Goal: Task Accomplishment & Management: Complete application form

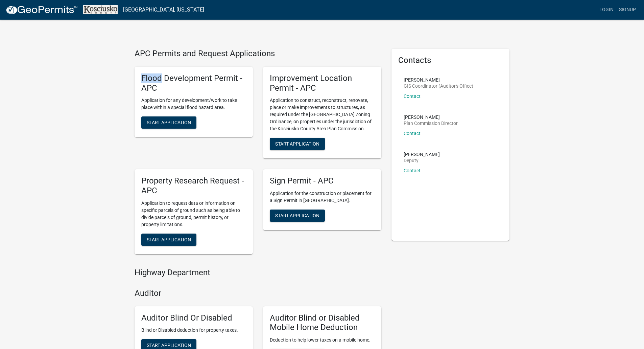
drag, startPoint x: 159, startPoint y: 83, endPoint x: 141, endPoint y: 77, distance: 19.5
click at [141, 77] on div "Flood Development Permit - APC Application for any development/work to take pla…" at bounding box center [194, 102] width 118 height 71
click at [175, 81] on h5 "Flood Development Permit - APC" at bounding box center [193, 83] width 105 height 20
drag, startPoint x: 330, startPoint y: 88, endPoint x: 276, endPoint y: 79, distance: 55.2
click at [276, 79] on h5 "Improvement Location Permit - APC" at bounding box center [322, 83] width 105 height 20
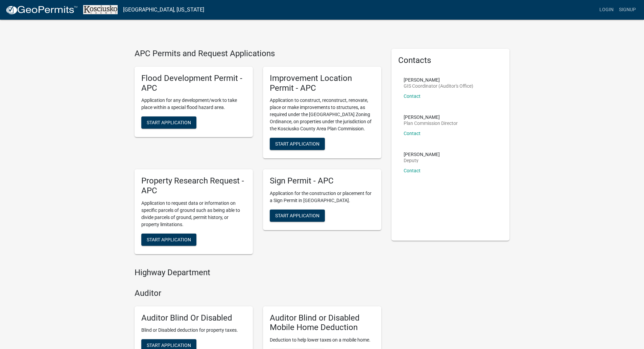
click at [329, 95] on div "Improvement Location Permit - APC Application to construct, reconstruct, renova…" at bounding box center [322, 113] width 118 height 92
drag, startPoint x: 329, startPoint y: 95, endPoint x: 283, endPoint y: 81, distance: 48.1
click at [283, 81] on div "Improvement Location Permit - APC Application to construct, reconstruct, renova…" at bounding box center [322, 113] width 118 height 92
click at [328, 101] on p "Application to construct, reconstruct, renovate, place or make improvements to …" at bounding box center [322, 115] width 105 height 36
drag, startPoint x: 329, startPoint y: 121, endPoint x: 298, endPoint y: 94, distance: 41.8
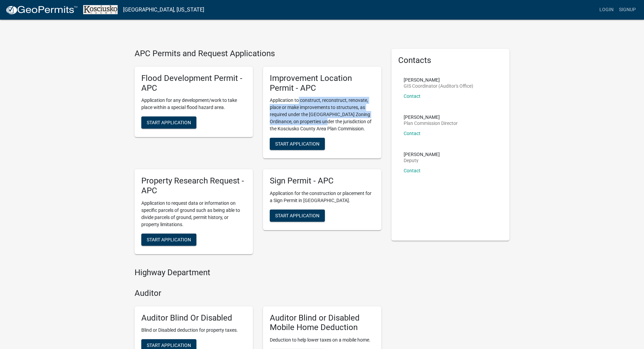
click at [298, 94] on div "Improvement Location Permit - APC Application to construct, reconstruct, renova…" at bounding box center [322, 113] width 118 height 92
click at [307, 118] on p "Application to construct, reconstruct, renovate, place or make improvements to …" at bounding box center [322, 115] width 105 height 36
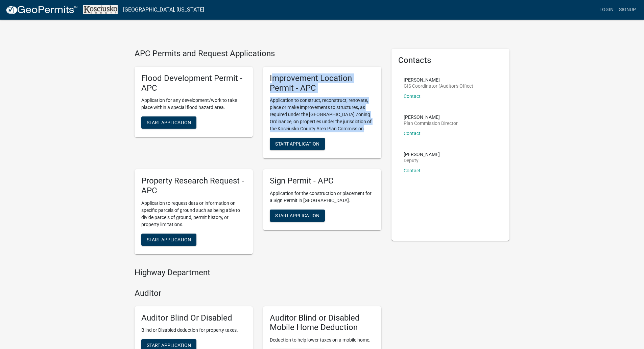
drag, startPoint x: 369, startPoint y: 129, endPoint x: 272, endPoint y: 75, distance: 110.4
click at [272, 75] on div "Improvement Location Permit - APC Application to construct, reconstruct, renova…" at bounding box center [322, 113] width 118 height 92
click at [306, 104] on p "Application to construct, reconstruct, renovate, place or make improvements to …" at bounding box center [322, 115] width 105 height 36
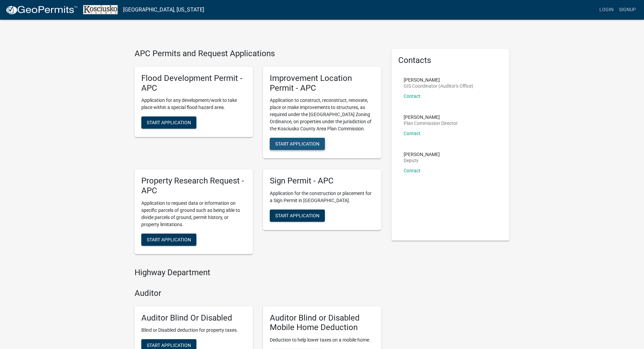
click at [298, 143] on span "Start Application" at bounding box center [297, 143] width 44 height 5
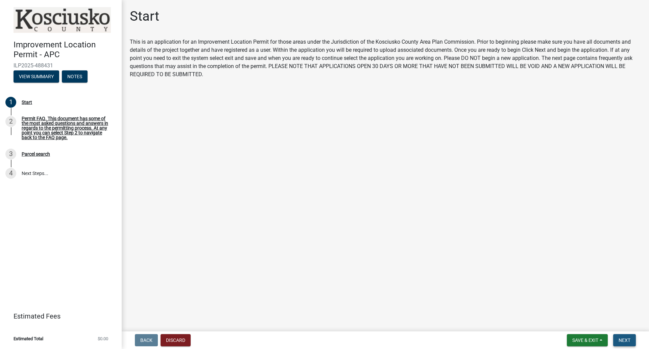
click at [627, 342] on span "Next" at bounding box center [625, 339] width 12 height 5
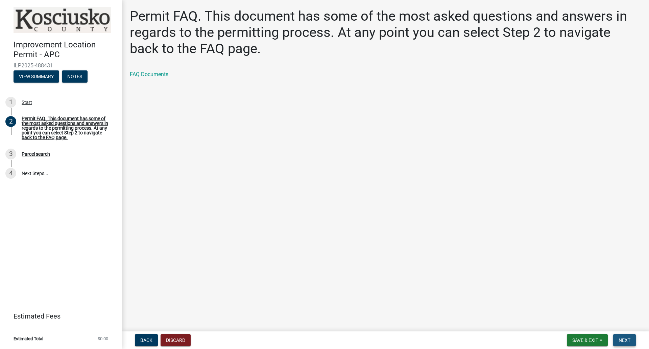
click at [624, 340] on span "Next" at bounding box center [625, 339] width 12 height 5
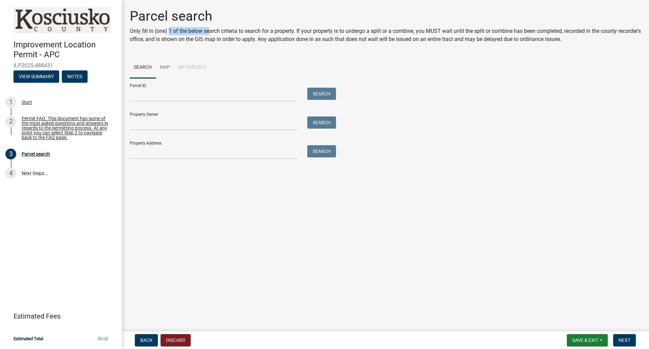
drag, startPoint x: 211, startPoint y: 32, endPoint x: 168, endPoint y: 31, distance: 42.7
click at [168, 31] on p "Only fill in (one) 1 of the below search criteria to search for a property. If …" at bounding box center [385, 35] width 511 height 16
click at [340, 37] on p "Only fill in (one) 1 of the below search criteria to search for a property. If …" at bounding box center [385, 35] width 511 height 16
drag, startPoint x: 353, startPoint y: 40, endPoint x: 210, endPoint y: 37, distance: 143.1
click at [210, 37] on p "Only fill in (one) 1 of the below search criteria to search for a property. If …" at bounding box center [385, 35] width 511 height 16
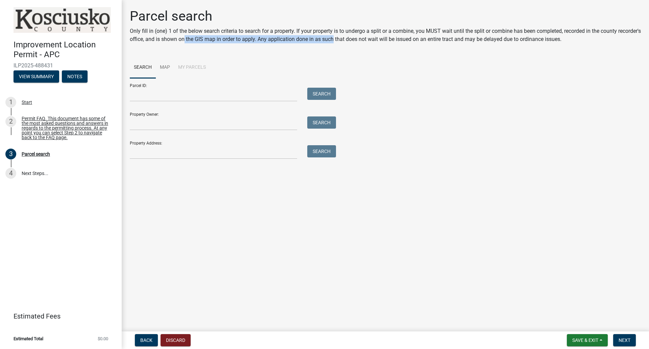
click at [210, 37] on p "Only fill in (one) 1 of the below search criteria to search for a property. If …" at bounding box center [385, 35] width 511 height 16
click at [205, 91] on input "Parcel ID:" at bounding box center [213, 95] width 167 height 14
click at [246, 92] on input "Parcel ID:" at bounding box center [213, 95] width 167 height 14
click at [165, 118] on input "Property Owner:" at bounding box center [213, 123] width 167 height 14
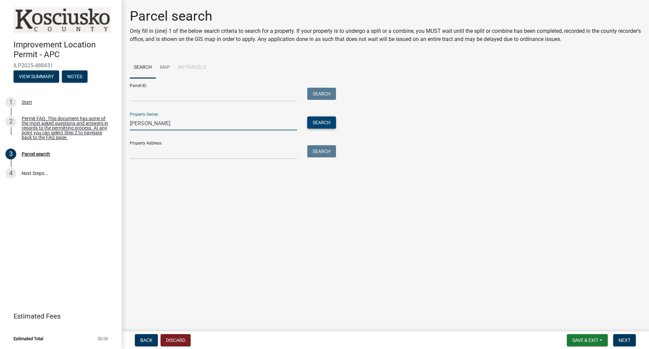
type input "james honey"
click at [318, 122] on button "Search" at bounding box center [321, 122] width 29 height 12
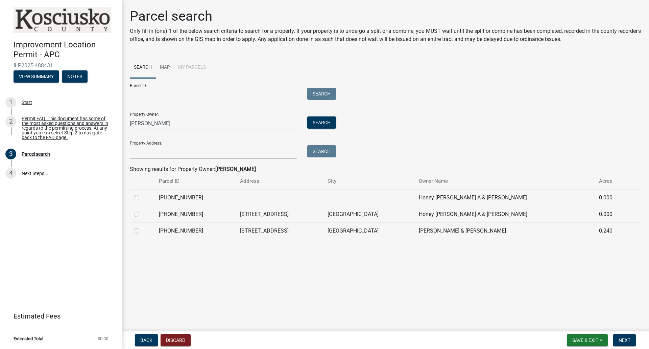
click at [142, 210] on label at bounding box center [142, 210] width 0 height 0
click at [142, 214] on input "radio" at bounding box center [144, 212] width 4 height 4
radio input "true"
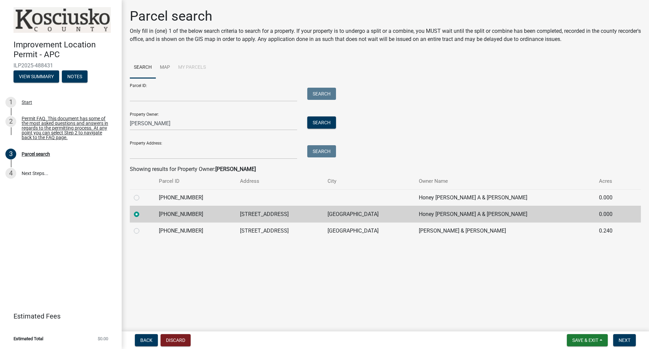
click at [142, 227] on label at bounding box center [142, 227] width 0 height 0
click at [142, 231] on input "radio" at bounding box center [144, 229] width 4 height 4
radio input "true"
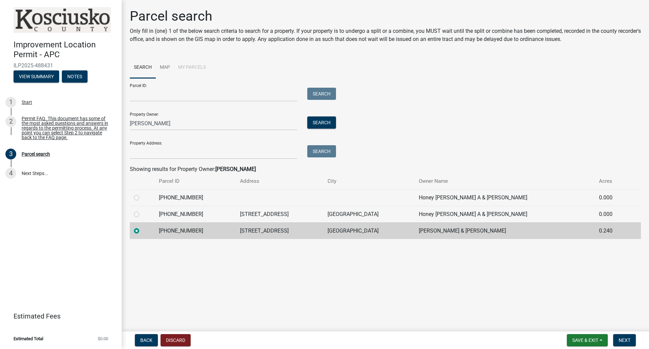
click at [142, 210] on label at bounding box center [142, 210] width 0 height 0
click at [142, 214] on input "radio" at bounding box center [144, 212] width 4 height 4
radio input "true"
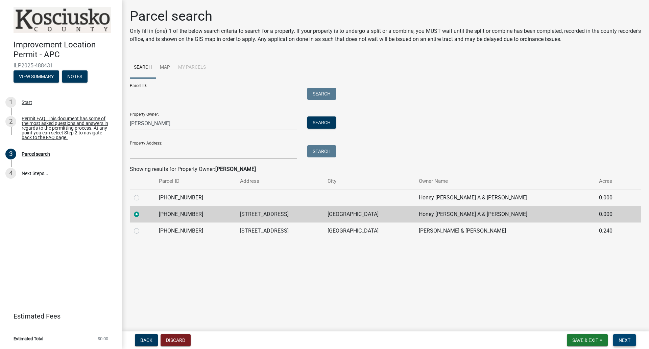
click at [626, 341] on span "Next" at bounding box center [625, 339] width 12 height 5
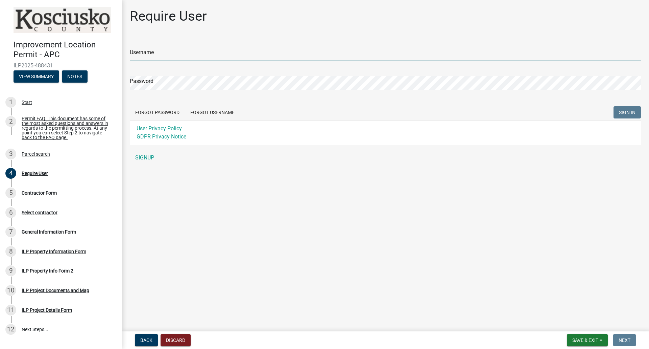
type input "[PERSON_NAME][EMAIL_ADDRESS][DOMAIN_NAME]"
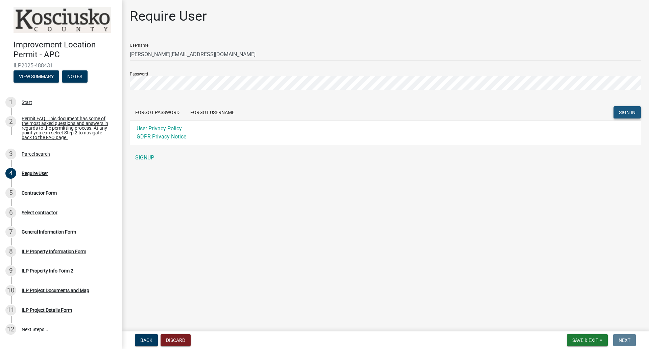
click at [635, 114] on span "SIGN IN" at bounding box center [627, 112] width 17 height 5
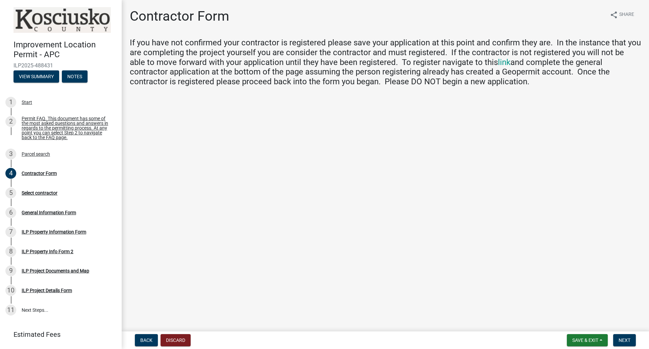
click at [426, 53] on h4 "If you have not confirmed your contractor is registered please save your applic…" at bounding box center [385, 62] width 511 height 49
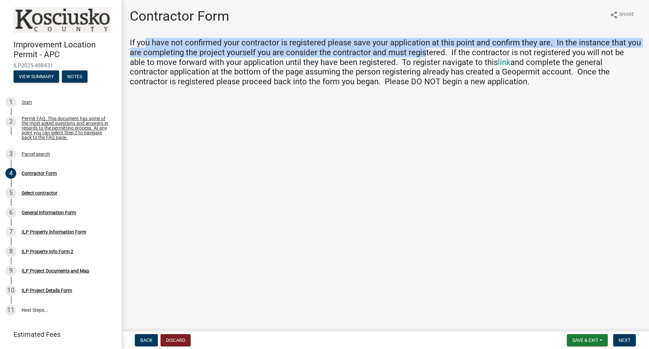
drag, startPoint x: 426, startPoint y: 53, endPoint x: 146, endPoint y: 44, distance: 280.2
click at [146, 44] on h4 "If you have not confirmed your contractor is registered please save your applic…" at bounding box center [385, 62] width 511 height 49
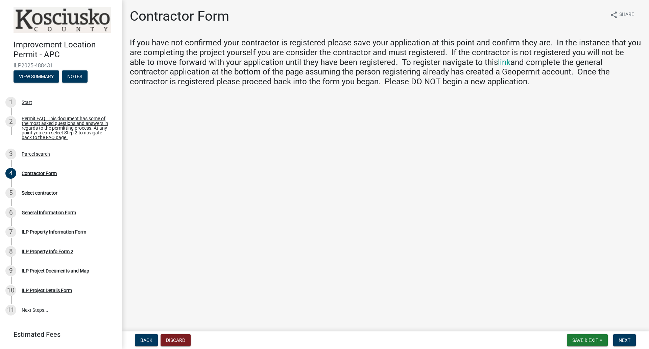
click at [342, 62] on h4 "If you have not confirmed your contractor is registered please save your applic…" at bounding box center [385, 62] width 511 height 49
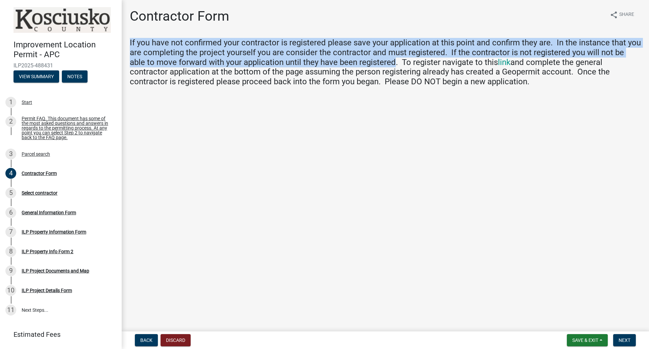
drag, startPoint x: 378, startPoint y: 61, endPoint x: 143, endPoint y: 51, distance: 234.9
click at [124, 45] on div "Contractor Form share Share If you have not confirmed your contractor is regist…" at bounding box center [386, 53] width 528 height 90
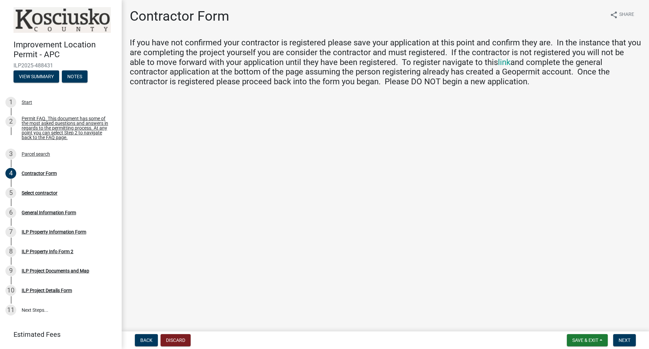
click at [412, 58] on h4 "If you have not confirmed your contractor is registered please save your applic…" at bounding box center [385, 62] width 511 height 49
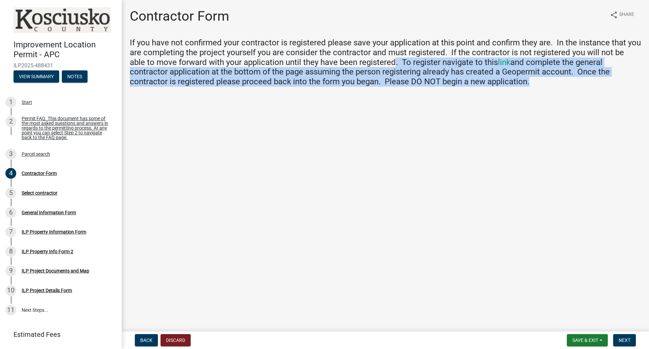
drag, startPoint x: 377, startPoint y: 61, endPoint x: 478, endPoint y: 93, distance: 105.4
click at [478, 93] on div "Contractor Form share Share If you have not confirmed your contractor is regist…" at bounding box center [386, 53] width 522 height 90
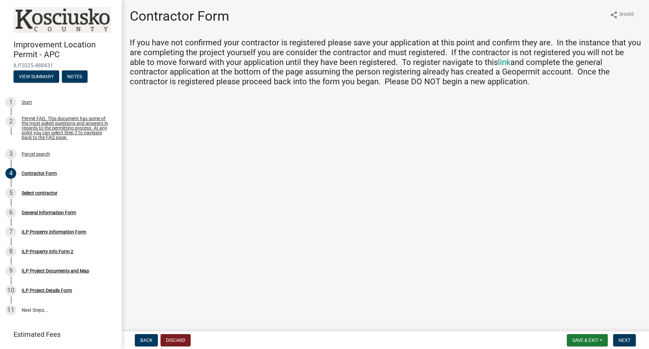
click at [500, 87] on wm-data-entity-input "If you have not confirmed your contractor is registered please save your applic…" at bounding box center [385, 65] width 511 height 54
click at [498, 62] on link "link" at bounding box center [504, 62] width 13 height 9
click at [631, 343] on button "Next" at bounding box center [625, 340] width 23 height 12
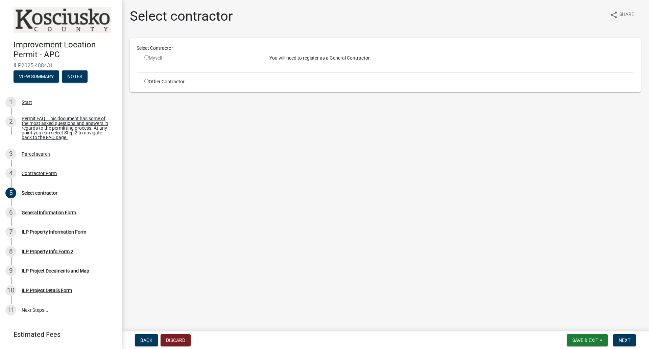
click at [145, 59] on input "radio" at bounding box center [146, 57] width 4 height 4
click at [146, 58] on input "radio" at bounding box center [146, 57] width 4 height 4
click at [146, 57] on input "radio" at bounding box center [146, 57] width 4 height 4
click at [147, 59] on input "radio" at bounding box center [146, 57] width 4 height 4
radio input "false"
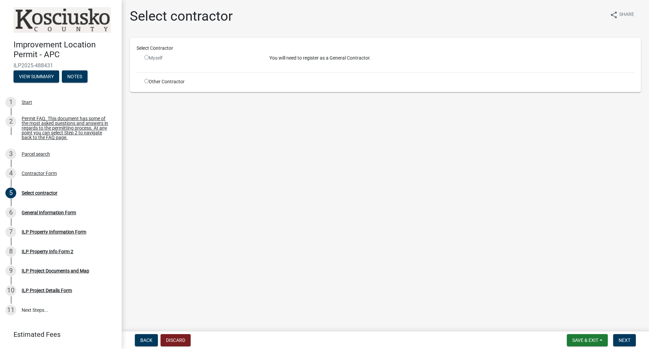
click at [160, 59] on div "Myself" at bounding box center [201, 57] width 115 height 7
click at [147, 79] on input "radio" at bounding box center [146, 81] width 4 height 4
radio input "true"
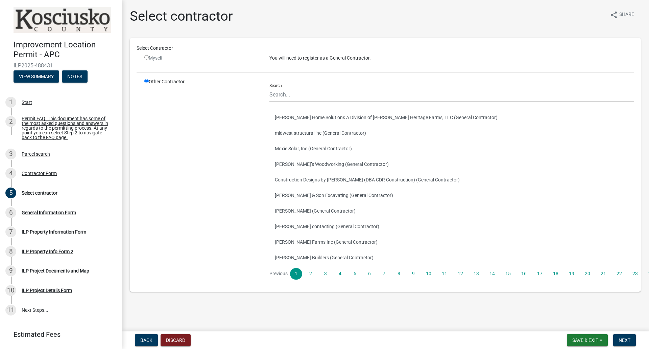
click at [146, 59] on input "radio" at bounding box center [146, 57] width 4 height 4
radio input "false"
radio input "true"
click at [145, 81] on input "radio" at bounding box center [146, 81] width 4 height 4
click at [145, 58] on input "radio" at bounding box center [146, 57] width 4 height 4
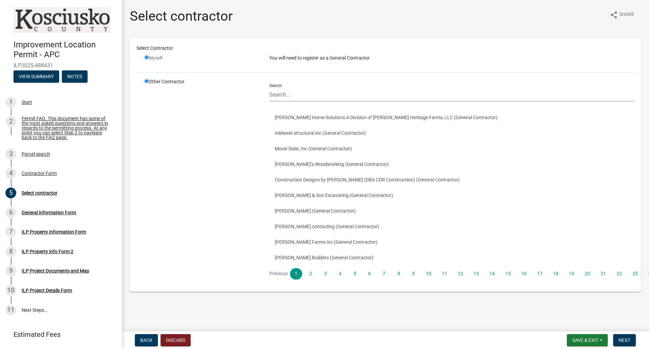
radio input "false"
radio input "true"
click at [298, 96] on input "Search" at bounding box center [452, 95] width 365 height 14
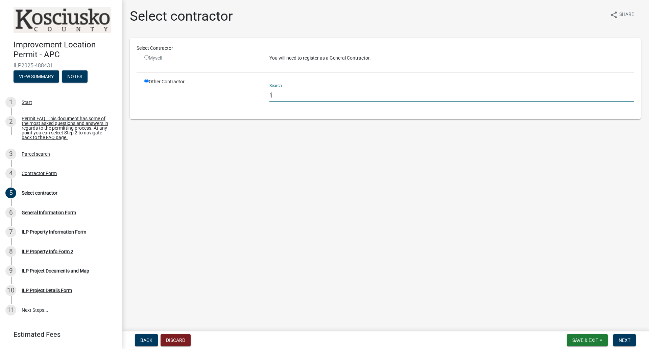
type input "r"
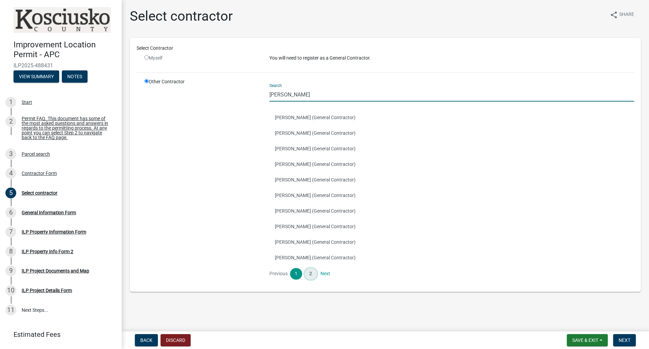
click at [309, 277] on link "2" at bounding box center [311, 274] width 12 height 12
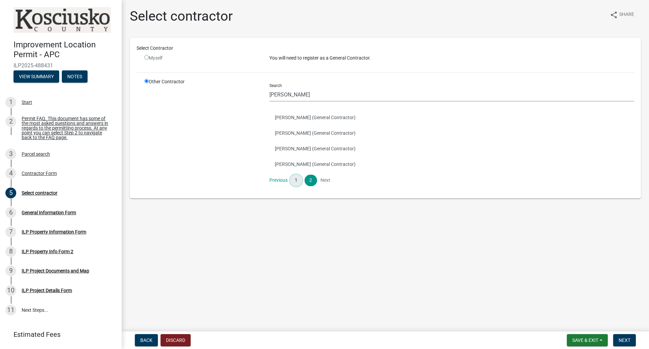
click at [295, 179] on link "1" at bounding box center [296, 181] width 12 height 12
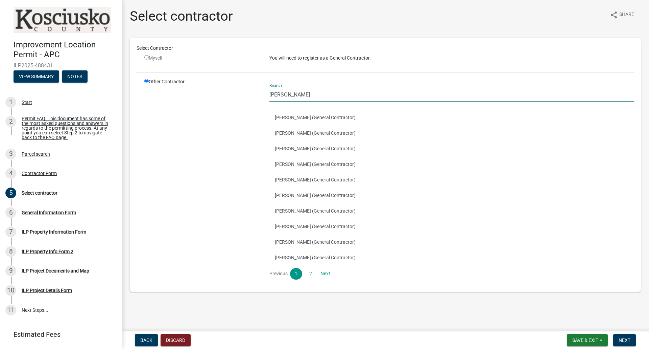
drag, startPoint x: 291, startPoint y: 94, endPoint x: 264, endPoint y: 94, distance: 26.7
click at [265, 94] on div "Search james JAMES MACDONALD (General Contractor) James Brake (General Contract…" at bounding box center [452, 181] width 375 height 207
click at [312, 276] on link "2" at bounding box center [311, 274] width 12 height 12
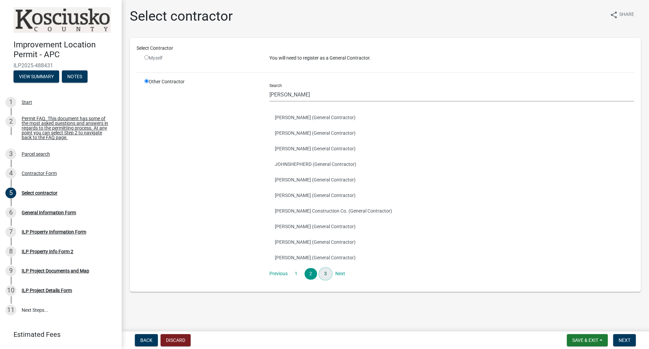
click at [323, 277] on link "3" at bounding box center [326, 274] width 12 height 12
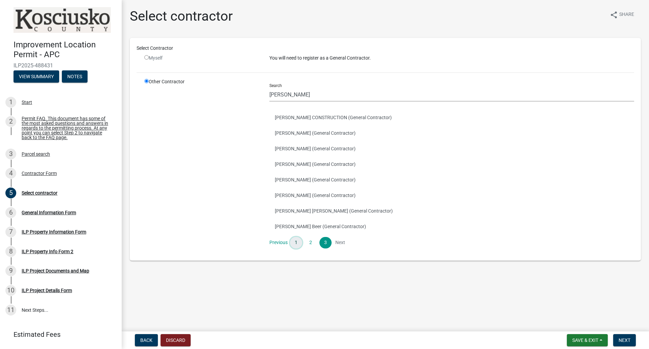
click at [295, 246] on link "1" at bounding box center [296, 243] width 12 height 12
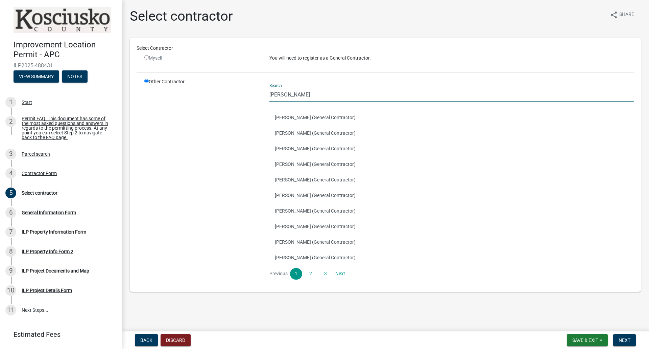
drag, startPoint x: 285, startPoint y: 97, endPoint x: 259, endPoint y: 96, distance: 25.7
click at [259, 96] on div "Other Contractor Search john John Jurney (General Contractor) Eric Johnston (Ge…" at bounding box center [389, 181] width 500 height 207
type input "[PERSON_NAME]"
click at [150, 59] on div "Myself" at bounding box center [201, 57] width 115 height 7
click at [145, 56] on input "radio" at bounding box center [146, 57] width 4 height 4
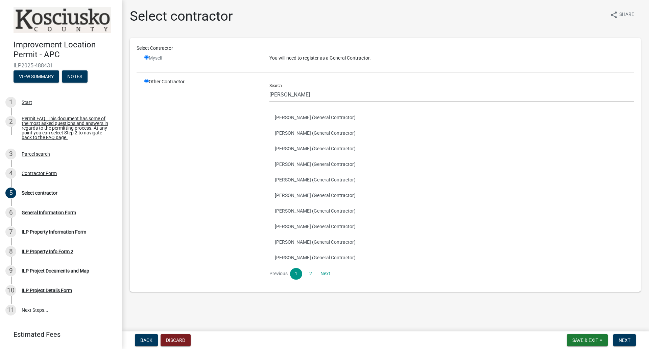
radio input "false"
radio input "true"
click at [148, 57] on input "radio" at bounding box center [146, 57] width 4 height 4
radio input "false"
radio input "true"
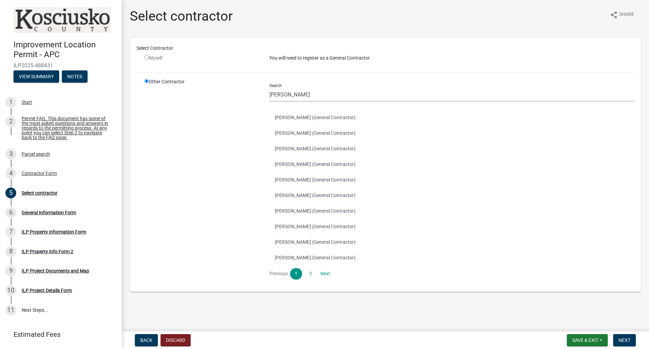
click at [147, 57] on input "radio" at bounding box center [146, 57] width 4 height 4
radio input "false"
radio input "true"
click at [147, 57] on input "radio" at bounding box center [146, 57] width 4 height 4
radio input "false"
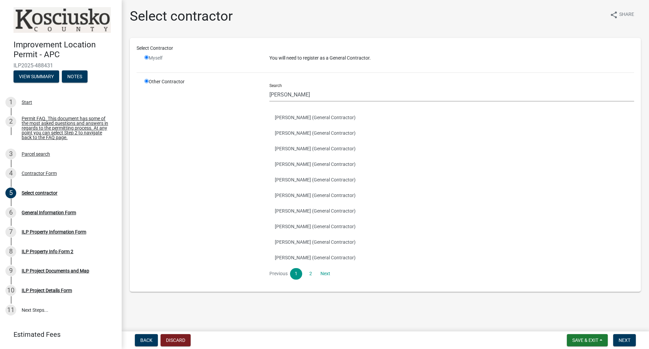
radio input "true"
click at [147, 58] on input "radio" at bounding box center [146, 57] width 4 height 4
radio input "false"
radio input "true"
click at [147, 83] on input "radio" at bounding box center [146, 81] width 4 height 4
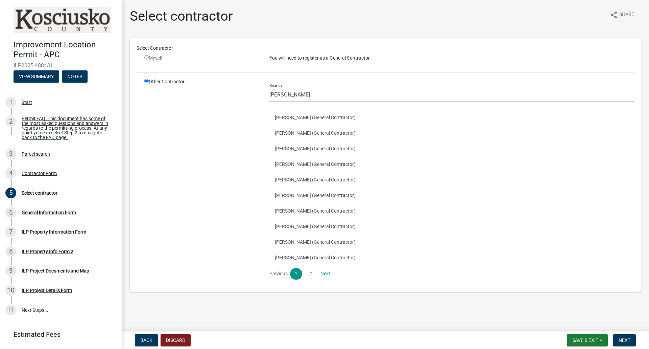
drag, startPoint x: 157, startPoint y: 58, endPoint x: 162, endPoint y: 139, distance: 81.4
click at [156, 60] on div "Myself" at bounding box center [201, 57] width 115 height 7
click at [311, 272] on link "2" at bounding box center [311, 274] width 12 height 12
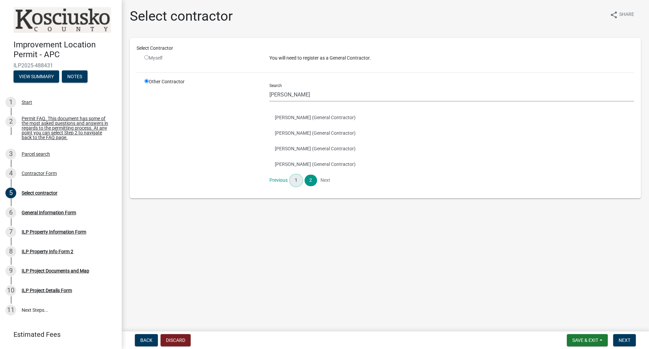
click at [293, 180] on link "1" at bounding box center [296, 181] width 12 height 12
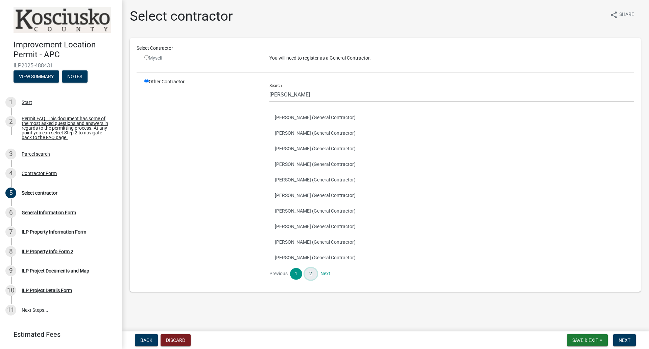
click at [310, 273] on link "2" at bounding box center [311, 274] width 12 height 12
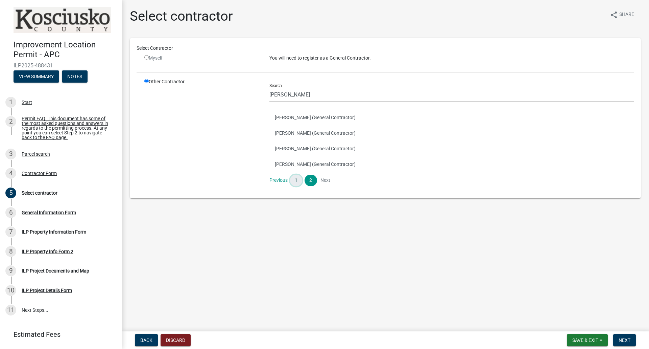
click at [298, 175] on link "1" at bounding box center [296, 181] width 12 height 12
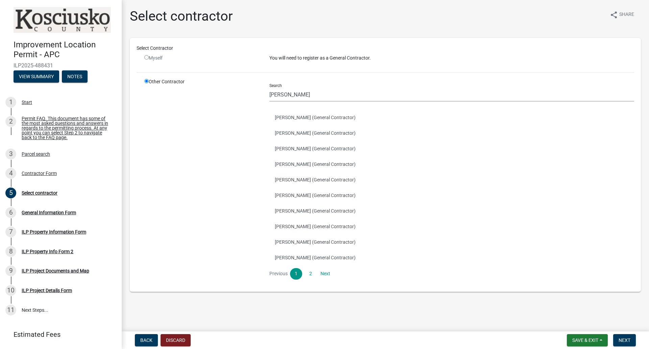
click at [146, 54] on div "Select Contractor" at bounding box center [386, 50] width 508 height 10
click at [146, 59] on input "radio" at bounding box center [146, 57] width 4 height 4
radio input "false"
radio input "true"
click at [147, 341] on span "Back" at bounding box center [146, 339] width 12 height 5
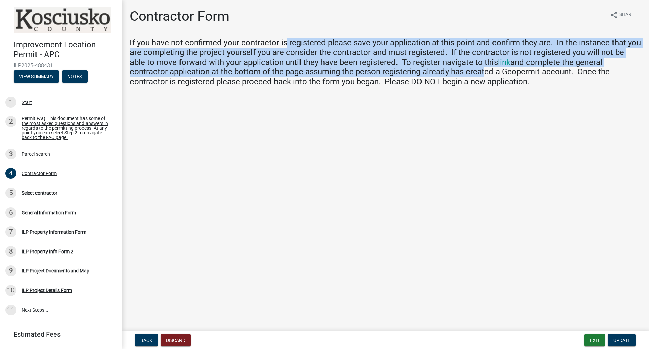
drag, startPoint x: 285, startPoint y: 44, endPoint x: 442, endPoint y: 75, distance: 160.3
click at [442, 75] on h4 "If you have not confirmed your contractor is registered please save your applic…" at bounding box center [385, 62] width 511 height 49
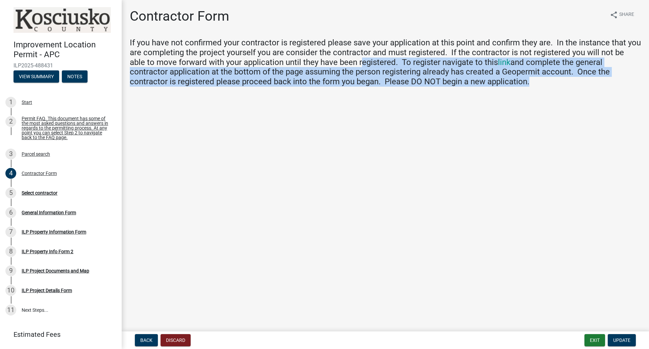
drag, startPoint x: 479, startPoint y: 80, endPoint x: 343, endPoint y: 58, distance: 137.7
click at [343, 58] on h4 "If you have not confirmed your contractor is registered please save your applic…" at bounding box center [385, 62] width 511 height 49
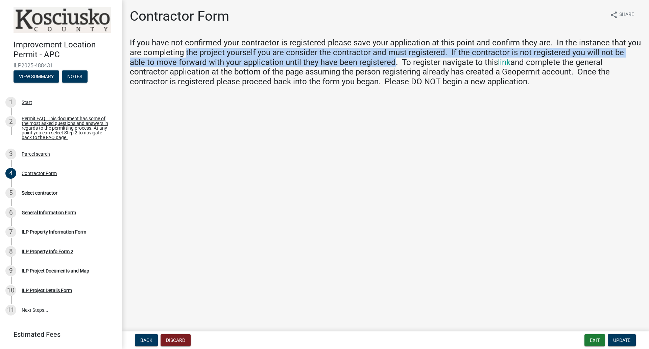
drag, startPoint x: 343, startPoint y: 58, endPoint x: 194, endPoint y: 51, distance: 148.6
click at [194, 51] on h4 "If you have not confirmed your contractor is registered please save your applic…" at bounding box center [385, 62] width 511 height 49
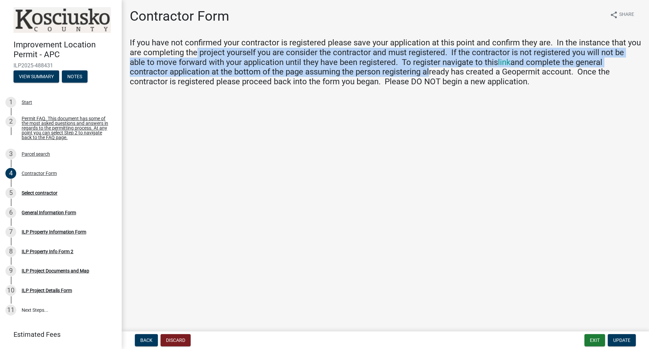
drag, startPoint x: 289, startPoint y: 64, endPoint x: 388, endPoint y: 71, distance: 99.3
click at [388, 71] on h4 "If you have not confirmed your contractor is registered please save your applic…" at bounding box center [385, 62] width 511 height 49
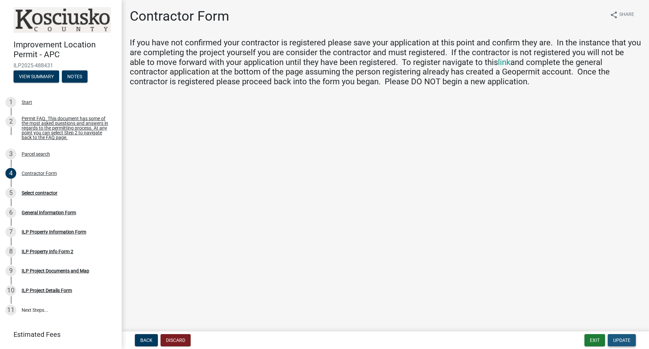
click at [627, 340] on span "Update" at bounding box center [622, 339] width 17 height 5
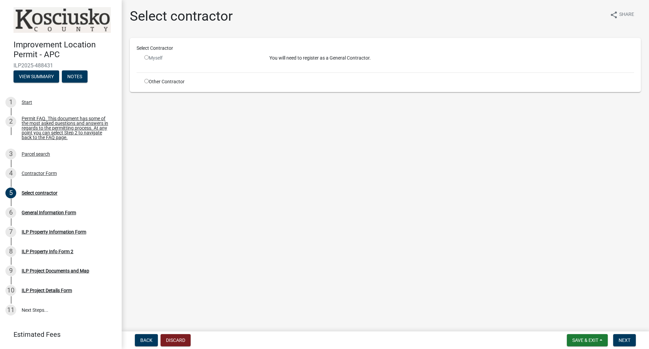
click at [146, 55] on input "radio" at bounding box center [146, 57] width 4 height 4
radio input "false"
click at [146, 83] on input "radio" at bounding box center [146, 81] width 4 height 4
radio input "true"
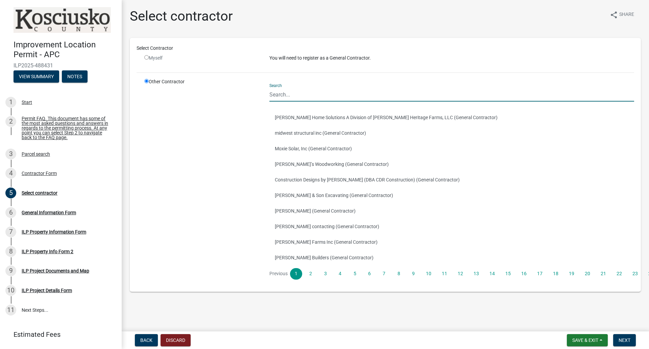
click at [276, 94] on input "Search" at bounding box center [452, 95] width 365 height 14
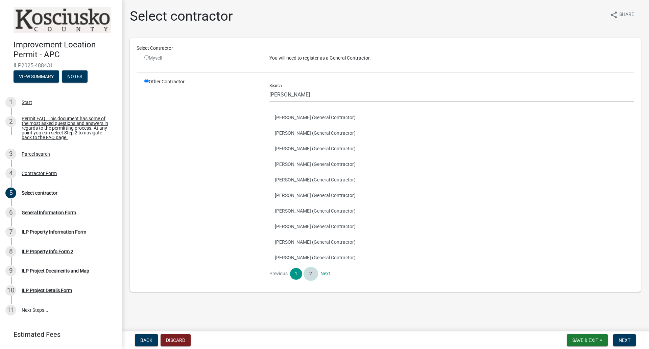
click at [312, 276] on link "2" at bounding box center [311, 274] width 12 height 12
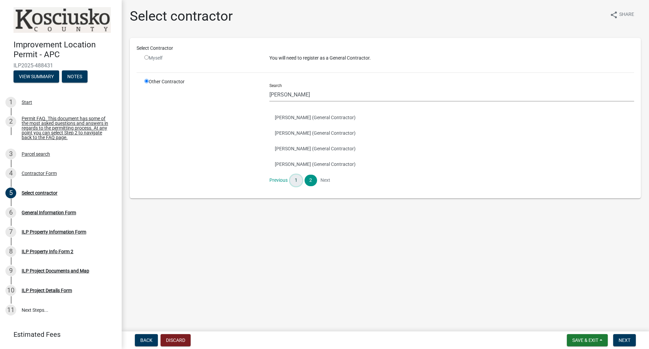
click at [294, 184] on link "1" at bounding box center [296, 181] width 12 height 12
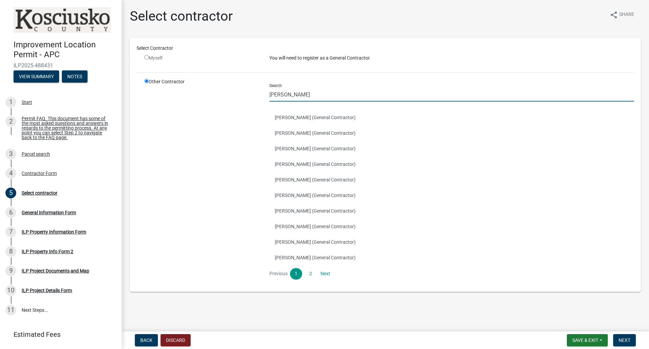
click at [284, 93] on input "[PERSON_NAME]" at bounding box center [452, 95] width 365 height 14
drag, startPoint x: 287, startPoint y: 94, endPoint x: 252, endPoint y: 93, distance: 34.2
click at [252, 93] on div "Other Contractor Search james JAMES MACDONALD (General Contractor) James Brake …" at bounding box center [389, 181] width 500 height 207
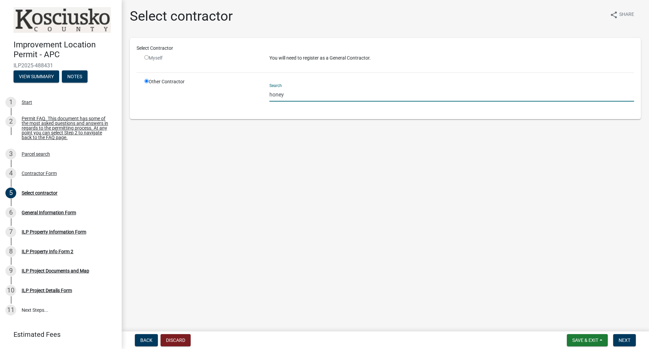
click at [286, 94] on input "honey" at bounding box center [452, 95] width 365 height 14
drag, startPoint x: 294, startPoint y: 96, endPoint x: 238, endPoint y: 92, distance: 56.3
click at [238, 92] on div "Other Contractor Search honey" at bounding box center [389, 95] width 500 height 34
click at [315, 95] on input "honey" at bounding box center [452, 95] width 365 height 14
drag, startPoint x: 303, startPoint y: 95, endPoint x: 201, endPoint y: 90, distance: 101.6
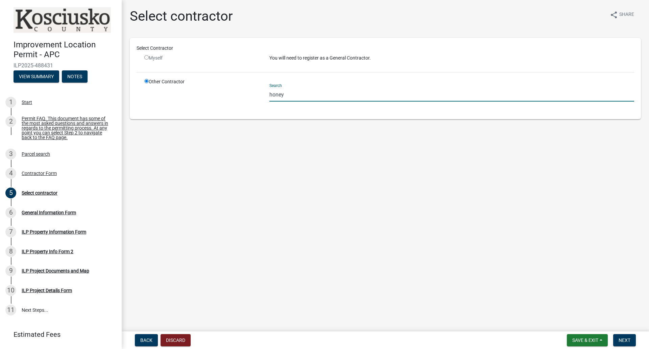
click at [208, 90] on div "Other Contractor Search honey" at bounding box center [389, 95] width 500 height 34
type input "honey"
click at [154, 59] on div "Myself" at bounding box center [201, 57] width 115 height 7
click at [148, 56] on input "radio" at bounding box center [146, 57] width 4 height 4
radio input "false"
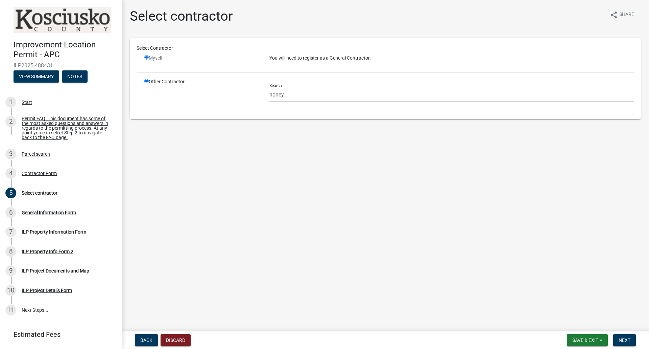
radio input "true"
click at [147, 56] on input "radio" at bounding box center [146, 57] width 4 height 4
radio input "false"
radio input "true"
click at [283, 97] on input "honey" at bounding box center [452, 95] width 365 height 14
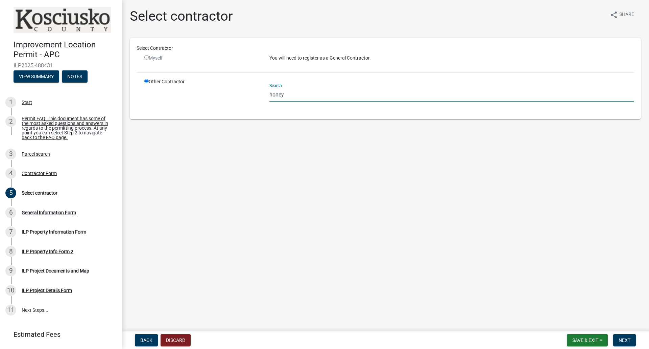
drag, startPoint x: 296, startPoint y: 94, endPoint x: 254, endPoint y: 92, distance: 42.3
click at [248, 92] on div "Other Contractor Search honey" at bounding box center [389, 95] width 500 height 34
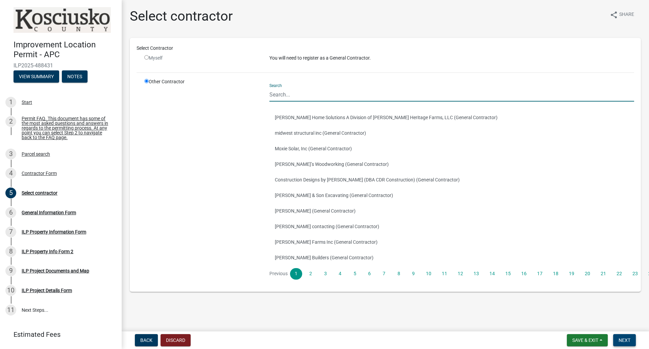
click at [636, 342] on div "Back Discard Save & Exit Save Save & Exit Next" at bounding box center [385, 340] width 517 height 12
click at [635, 342] on button "Next" at bounding box center [625, 340] width 23 height 12
click at [145, 339] on span "Back" at bounding box center [146, 339] width 12 height 5
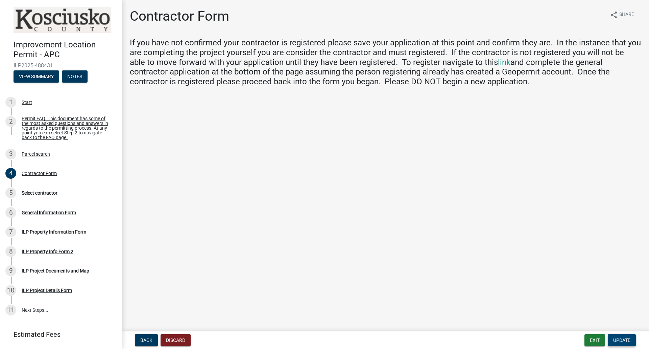
drag, startPoint x: 620, startPoint y: 341, endPoint x: 338, endPoint y: 99, distance: 371.1
click at [338, 99] on wm-app "Improvement Location Permit - APC ILP2025-488431 View Summary Notes 1 Start 2 P…" at bounding box center [324, 174] width 649 height 349
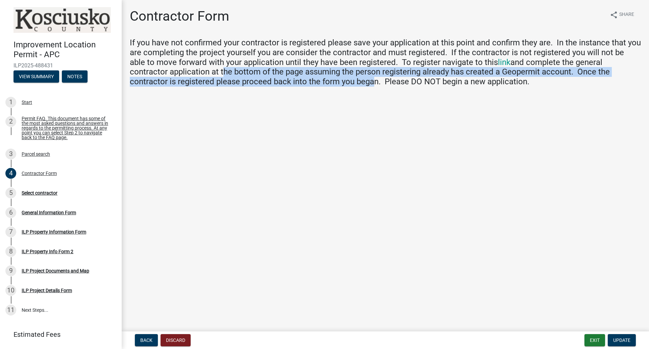
drag, startPoint x: 323, startPoint y: 91, endPoint x: 180, endPoint y: 75, distance: 144.0
click at [180, 75] on wm-data-entity-input "If you have not confirmed your contractor is registered please save your applic…" at bounding box center [385, 65] width 511 height 54
click at [286, 85] on h4 "If you have not confirmed your contractor is registered please save your applic…" at bounding box center [385, 62] width 511 height 49
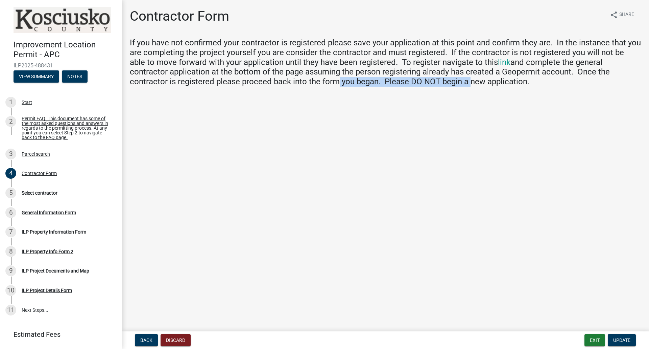
drag, startPoint x: 290, startPoint y: 85, endPoint x: 427, endPoint y: 89, distance: 137.1
click at [427, 89] on wm-data-entity-input "If you have not confirmed your contractor is registered please save your applic…" at bounding box center [385, 65] width 511 height 54
drag, startPoint x: 514, startPoint y: 83, endPoint x: 304, endPoint y: 49, distance: 212.8
click at [304, 49] on h4 "If you have not confirmed your contractor is registered please save your applic…" at bounding box center [385, 62] width 511 height 49
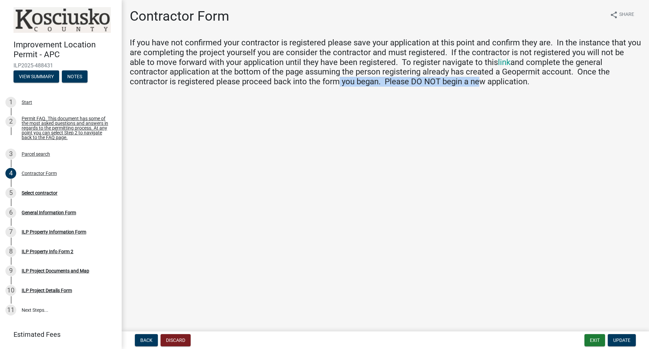
click at [304, 49] on h4 "If you have not confirmed your contractor is registered please save your applic…" at bounding box center [385, 62] width 511 height 49
drag, startPoint x: 611, startPoint y: 337, endPoint x: 615, endPoint y: 339, distance: 5.0
click at [613, 338] on button "Update" at bounding box center [622, 340] width 28 height 12
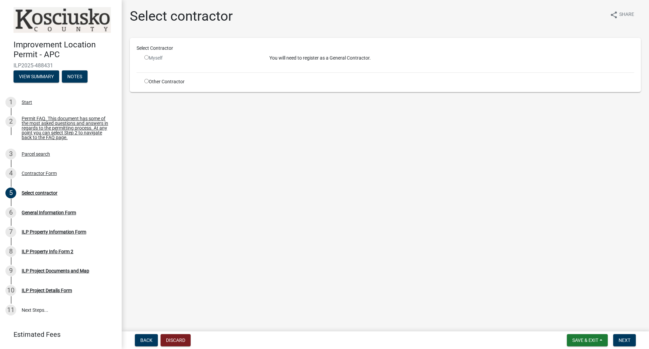
click at [150, 58] on div "Myself" at bounding box center [201, 57] width 115 height 7
click at [575, 337] on span "Save & Exit" at bounding box center [586, 339] width 26 height 5
click at [575, 321] on button "Save & Exit" at bounding box center [581, 322] width 54 height 16
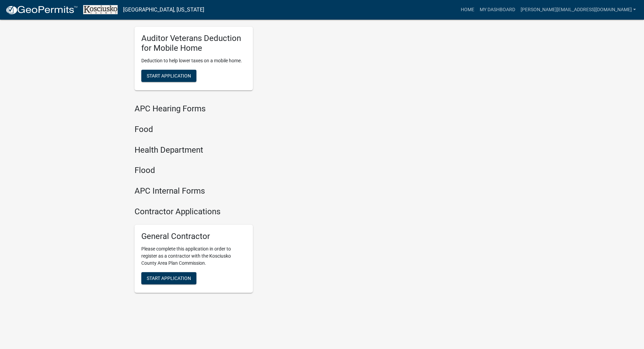
scroll to position [796, 0]
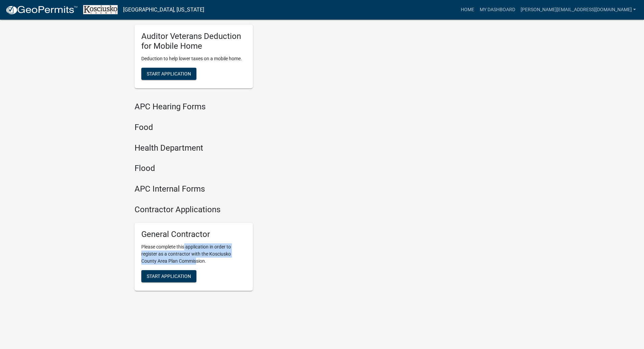
drag, startPoint x: 186, startPoint y: 249, endPoint x: 197, endPoint y: 261, distance: 16.3
click at [197, 261] on p "Please complete this application in order to register as a contractor with the …" at bounding box center [193, 253] width 105 height 21
drag, startPoint x: 197, startPoint y: 261, endPoint x: 143, endPoint y: 247, distance: 56.0
click at [143, 247] on p "Please complete this application in order to register as a contractor with the …" at bounding box center [193, 253] width 105 height 21
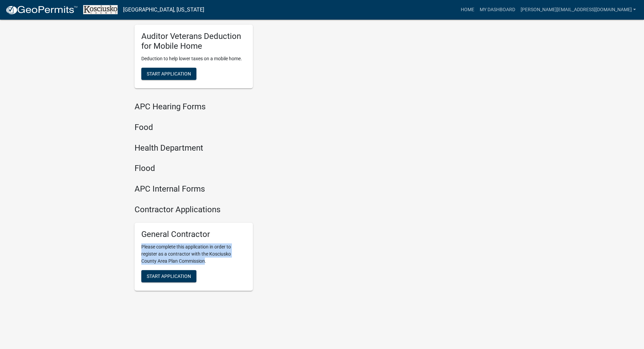
click at [182, 249] on p "Please complete this application in order to register as a contractor with the …" at bounding box center [193, 253] width 105 height 21
drag, startPoint x: 219, startPoint y: 261, endPoint x: 140, endPoint y: 248, distance: 79.6
click at [139, 248] on div "General Contractor Please complete this application in order to register as a c…" at bounding box center [194, 257] width 118 height 68
click at [196, 253] on p "Please complete this application in order to register as a contractor with the …" at bounding box center [193, 253] width 105 height 21
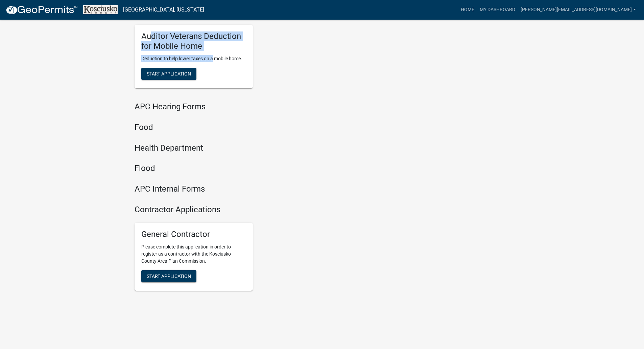
drag, startPoint x: 152, startPoint y: 36, endPoint x: 212, endPoint y: 53, distance: 62.5
click at [212, 53] on div "Auditor Veterans Deduction for Mobile Home Deduction to help lower taxes on a m…" at bounding box center [194, 57] width 118 height 64
click at [208, 46] on h5 "Auditor Veterans Deduction for Mobile Home" at bounding box center [193, 41] width 105 height 20
drag, startPoint x: 210, startPoint y: 46, endPoint x: 133, endPoint y: 39, distance: 78.1
click at [133, 39] on div "Auditor Veterans Deduction for Mobile Home Deduction to help lower taxes on a m…" at bounding box center [194, 56] width 129 height 74
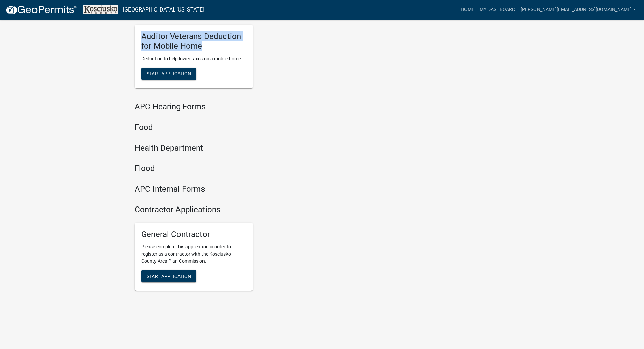
click at [179, 44] on h5 "Auditor Veterans Deduction for Mobile Home" at bounding box center [193, 41] width 105 height 20
click at [180, 276] on span "Start Application" at bounding box center [169, 275] width 44 height 5
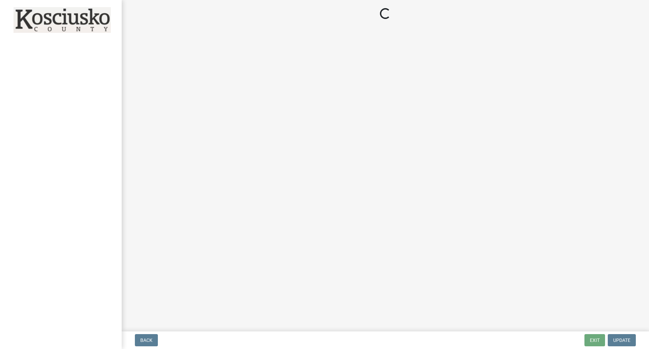
select select "IN"
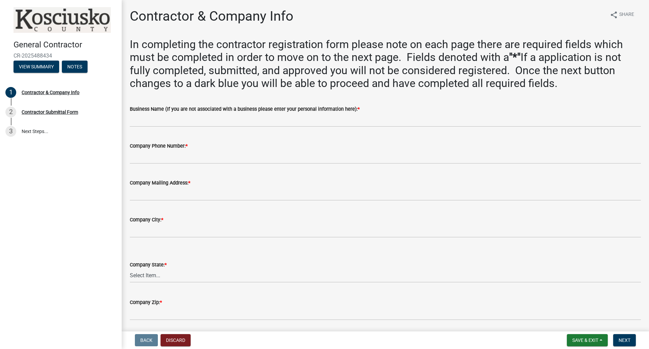
click at [220, 149] on div "Company Phone Number: *" at bounding box center [385, 146] width 511 height 8
drag, startPoint x: 174, startPoint y: 111, endPoint x: 278, endPoint y: 112, distance: 104.2
click at [278, 112] on div "Business Name (If you are not associated with a business please enter your pers…" at bounding box center [385, 109] width 511 height 8
drag, startPoint x: 278, startPoint y: 112, endPoint x: 182, endPoint y: 107, distance: 95.5
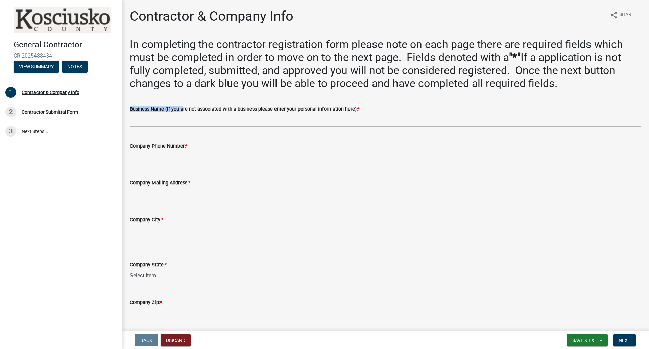
click at [182, 107] on div "Business Name (If you are not associated with a business please enter your pers…" at bounding box center [385, 109] width 511 height 8
click at [182, 107] on label "Business Name (If you are not associated with a business please enter your pers…" at bounding box center [245, 109] width 230 height 5
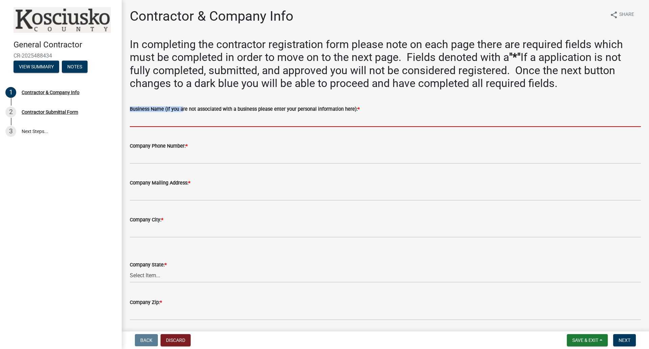
click at [182, 113] on input "Business Name (If you are not associated with a business please enter your pers…" at bounding box center [385, 120] width 511 height 14
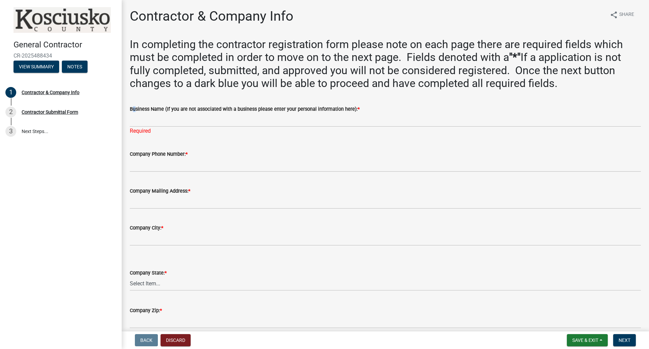
drag, startPoint x: 151, startPoint y: 106, endPoint x: 132, endPoint y: 107, distance: 19.7
click at [132, 107] on div "Business Name (If you are not associated with a business please enter your pers…" at bounding box center [385, 109] width 511 height 8
click at [169, 110] on label "Business Name (If you are not associated with a business please enter your pers…" at bounding box center [245, 109] width 230 height 5
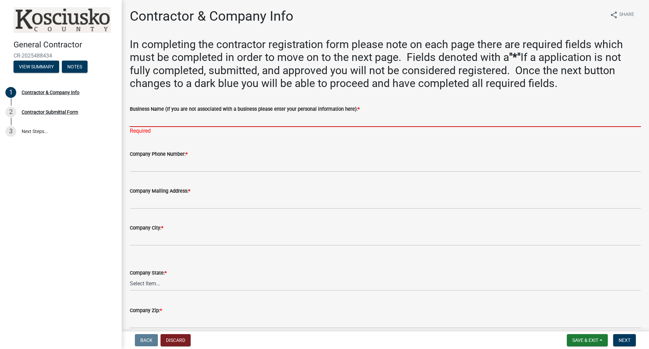
click at [169, 113] on input "Business Name (If you are not associated with a business please enter your pers…" at bounding box center [385, 120] width 511 height 14
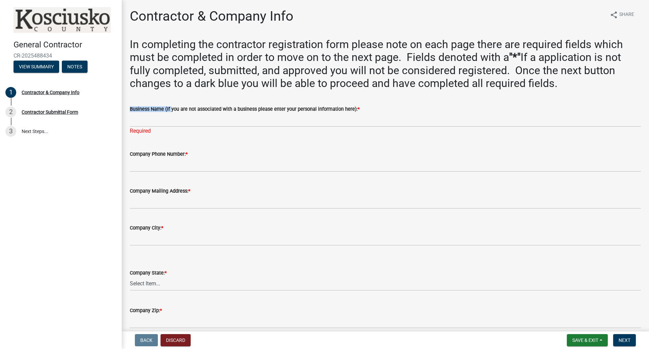
drag, startPoint x: 169, startPoint y: 110, endPoint x: 368, endPoint y: 112, distance: 198.9
click at [368, 112] on div "Business Name (If you are not associated with a business please enter your pers…" at bounding box center [385, 109] width 511 height 8
drag, startPoint x: 368, startPoint y: 112, endPoint x: 225, endPoint y: 107, distance: 143.5
click at [225, 107] on div "Business Name (If you are not associated with a business please enter your pers…" at bounding box center [385, 109] width 511 height 8
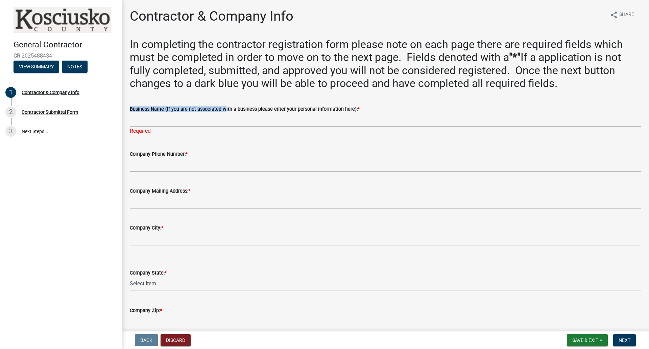
click at [225, 107] on label "Business Name (If you are not associated with a business please enter your pers…" at bounding box center [245, 109] width 230 height 5
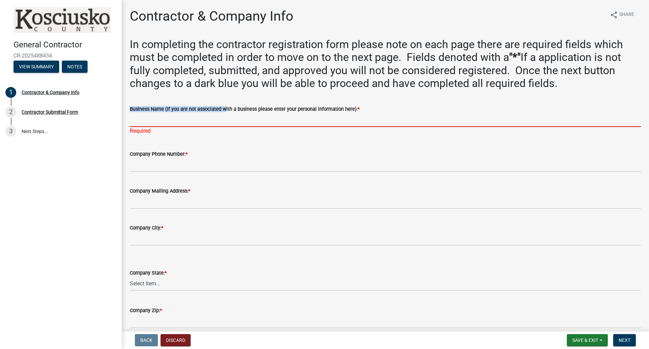
click at [225, 113] on input "Business Name (If you are not associated with a business please enter your pers…" at bounding box center [385, 120] width 511 height 14
click at [155, 123] on input "Business Name (If you are not associated with a business please enter your pers…" at bounding box center [385, 120] width 511 height 14
click at [264, 113] on div "Business Name (If you are not associated with a business please enter your pers…" at bounding box center [385, 109] width 511 height 8
click at [221, 120] on input "Business Name (If you are not associated with a business please enter your pers…" at bounding box center [385, 120] width 511 height 14
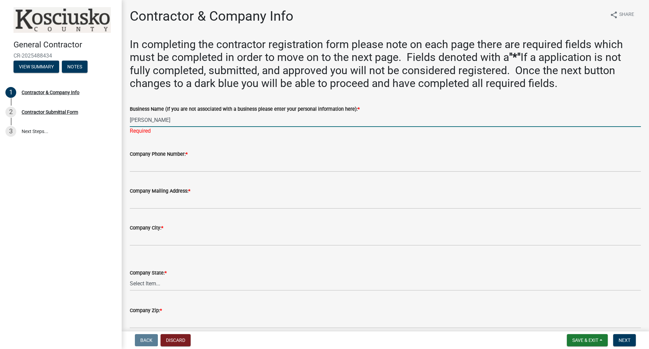
type input "[PERSON_NAME]"
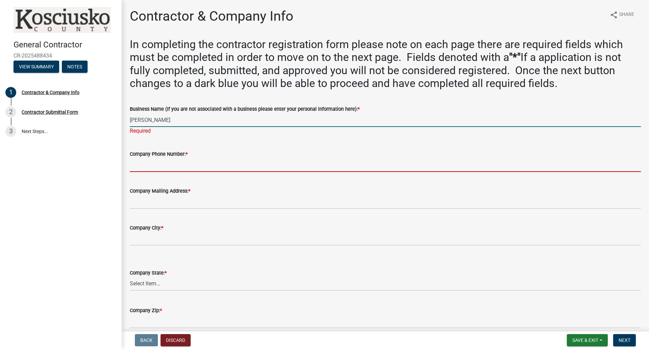
click at [184, 166] on wm-data-entity-input "Company Phone Number: *" at bounding box center [385, 158] width 511 height 37
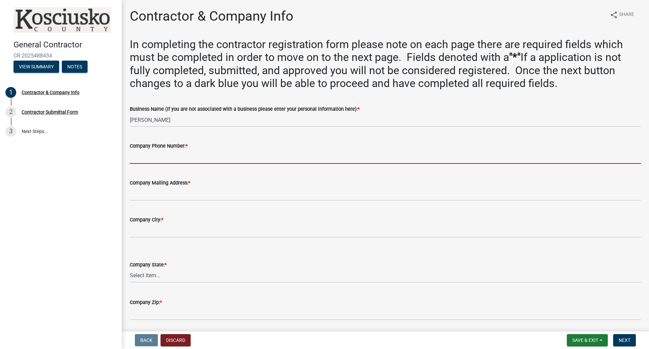
type input "5743043815"
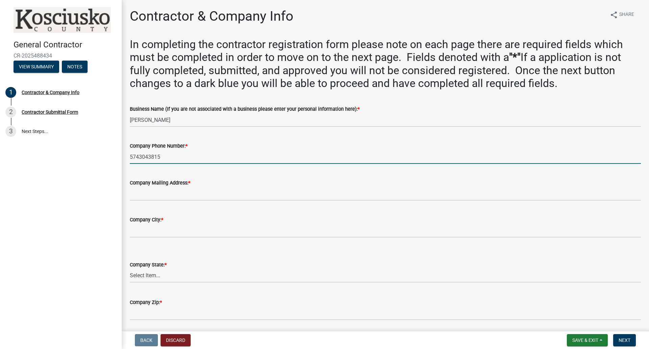
type input "[STREET_ADDRESS]"
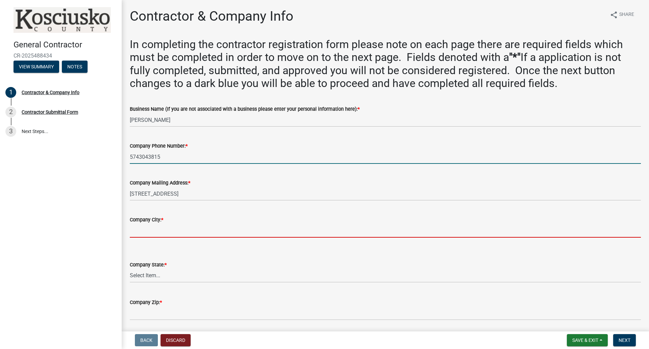
type input "Elkhart"
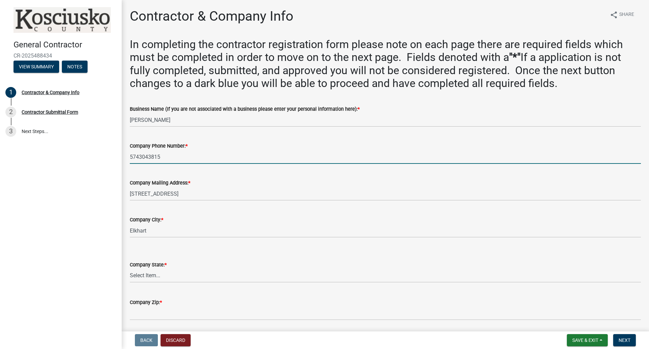
select select "IN"
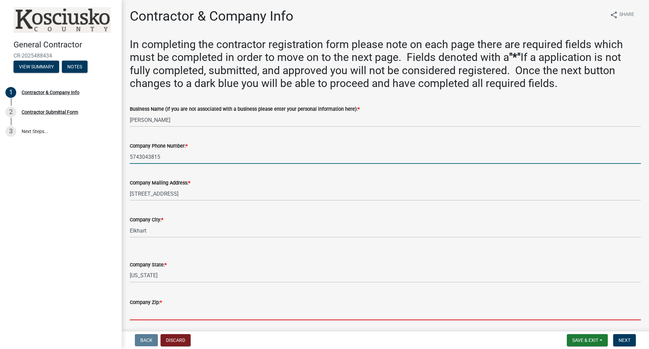
type input "46516"
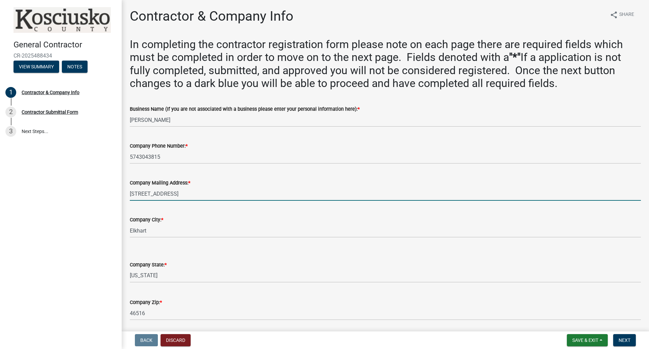
click at [193, 198] on input "[STREET_ADDRESS]" at bounding box center [385, 194] width 511 height 14
click at [172, 196] on input "[STREET_ADDRESS]" at bounding box center [385, 194] width 511 height 14
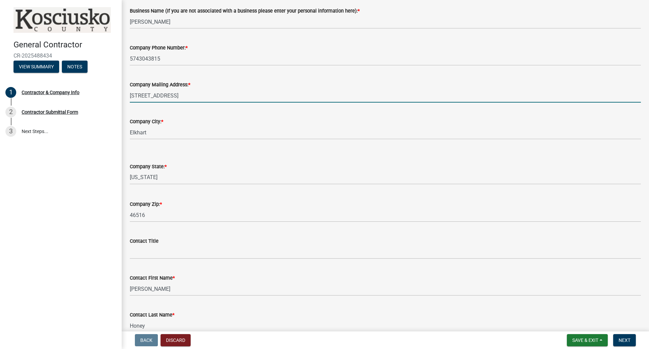
scroll to position [101, 0]
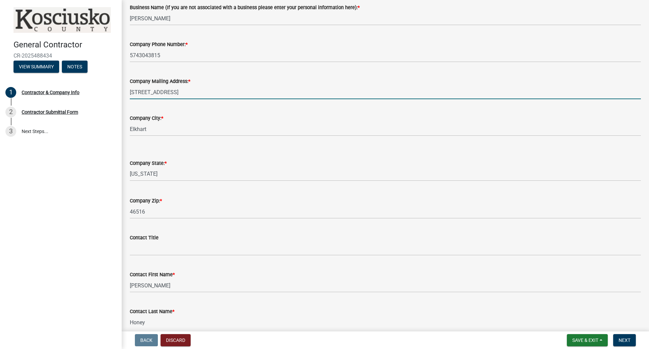
click at [190, 96] on input "[STREET_ADDRESS]" at bounding box center [385, 92] width 511 height 14
click at [310, 113] on div "Company City: * Elkhart" at bounding box center [385, 120] width 511 height 31
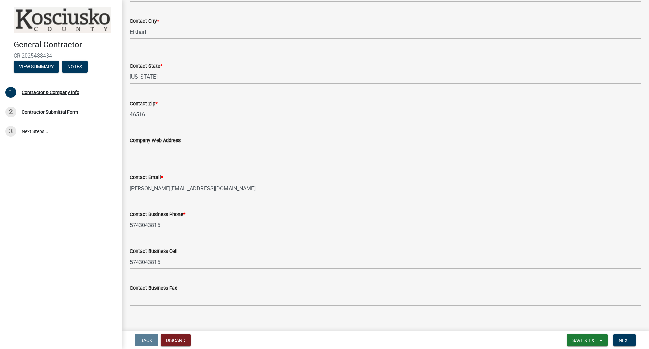
scroll to position [511, 0]
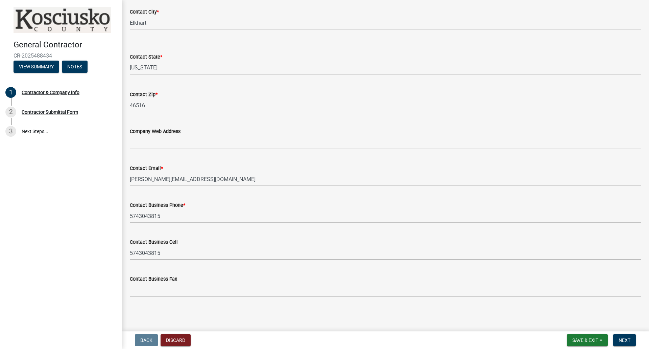
drag, startPoint x: 129, startPoint y: 178, endPoint x: 208, endPoint y: 177, distance: 79.2
click at [208, 177] on div "Contact Email * [PERSON_NAME][EMAIL_ADDRESS][DOMAIN_NAME]" at bounding box center [386, 170] width 522 height 31
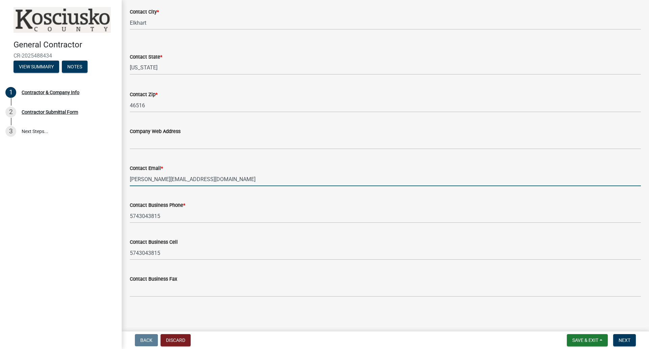
drag, startPoint x: 205, startPoint y: 178, endPoint x: 127, endPoint y: 178, distance: 77.8
click at [127, 178] on div "Contact Email * [PERSON_NAME][EMAIL_ADDRESS][DOMAIN_NAME]" at bounding box center [386, 170] width 522 height 31
click at [262, 178] on input "[PERSON_NAME][EMAIL_ADDRESS][DOMAIN_NAME]" at bounding box center [385, 179] width 511 height 14
type input "[PERSON_NAME][EMAIL_ADDRESS][DOMAIN_NAME]"
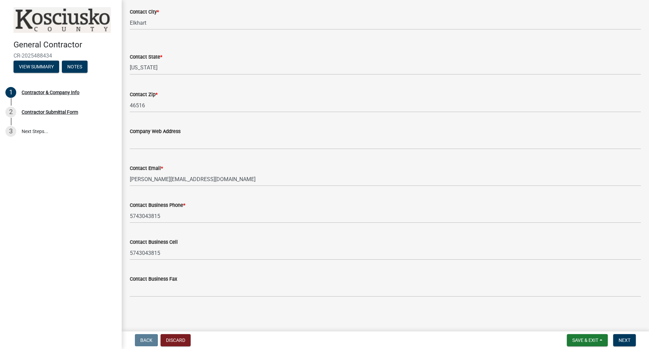
click at [278, 203] on div "Contact Business Phone *" at bounding box center [385, 205] width 511 height 8
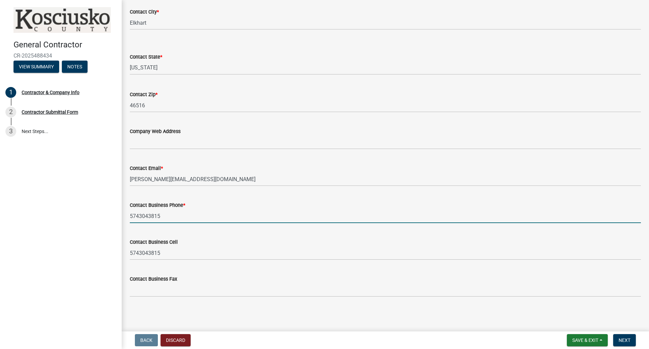
click at [162, 220] on input "5743043815" at bounding box center [385, 216] width 511 height 14
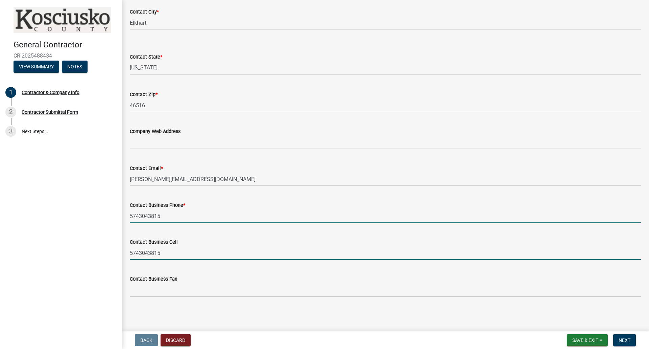
click at [151, 255] on input "5743043815" at bounding box center [385, 253] width 511 height 14
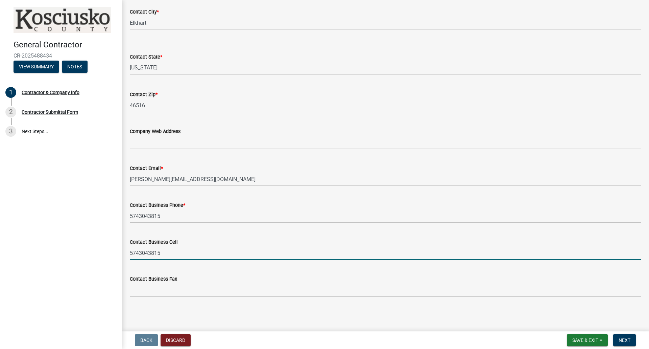
click at [180, 255] on input "5743043815" at bounding box center [385, 253] width 511 height 14
drag, startPoint x: 179, startPoint y: 252, endPoint x: 111, endPoint y: 253, distance: 67.3
click at [111, 253] on div "General Contractor CR-2025488434 View Summary Notes 1 Contractor & Company Info…" at bounding box center [324, 174] width 649 height 349
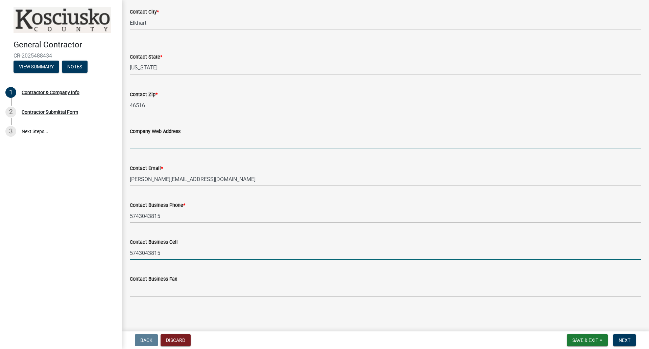
click at [199, 143] on input "Company Web Address" at bounding box center [385, 142] width 511 height 14
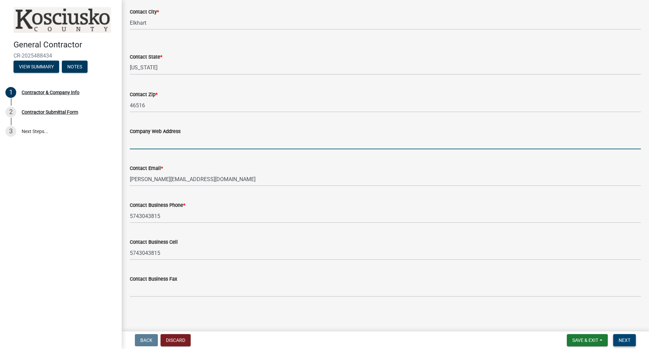
click at [623, 339] on span "Next" at bounding box center [625, 339] width 12 height 5
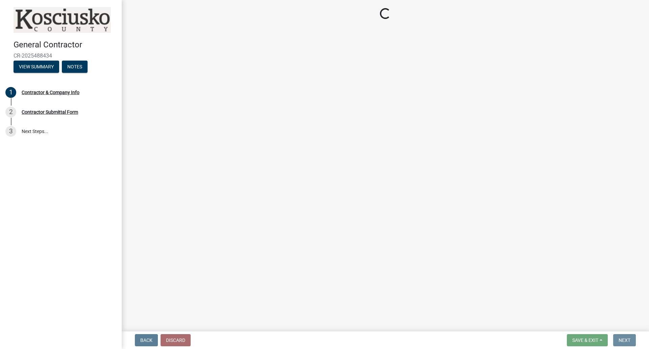
scroll to position [0, 0]
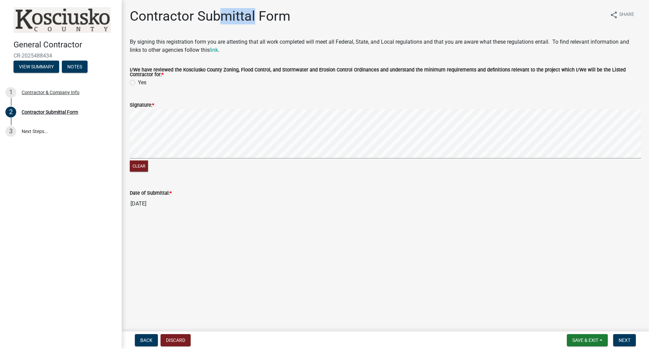
drag, startPoint x: 256, startPoint y: 21, endPoint x: 217, endPoint y: 22, distance: 38.9
click at [217, 22] on h1 "Contractor Submittal Form" at bounding box center [210, 16] width 161 height 16
click at [169, 28] on div "Contractor Submittal Form" at bounding box center [210, 19] width 161 height 22
click at [138, 83] on label "Yes" at bounding box center [142, 82] width 8 height 8
click at [138, 83] on input "Yes" at bounding box center [140, 80] width 4 height 4
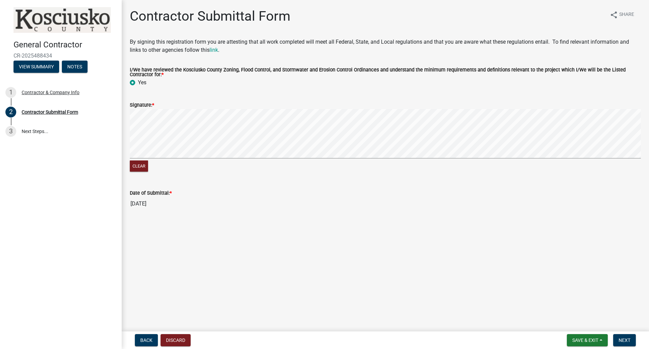
radio input "true"
click at [302, 42] on p "By signing this registration form you are attesting that all work completed wil…" at bounding box center [385, 46] width 511 height 16
drag, startPoint x: 339, startPoint y: 42, endPoint x: 377, endPoint y: 42, distance: 38.6
click at [377, 42] on p "By signing this registration form you are attesting that all work completed wil…" at bounding box center [385, 46] width 511 height 16
click at [507, 39] on p "By signing this registration form you are attesting that all work completed wil…" at bounding box center [385, 46] width 511 height 16
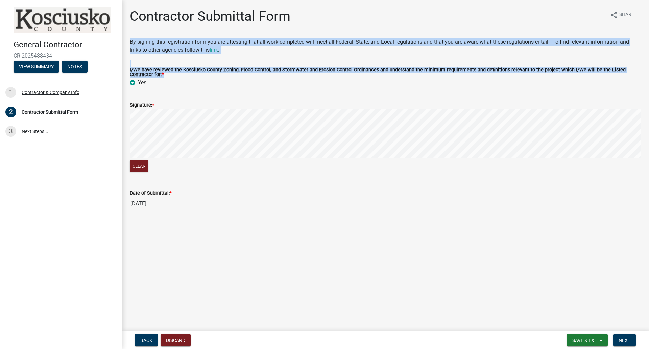
drag, startPoint x: 172, startPoint y: 43, endPoint x: 637, endPoint y: 77, distance: 466.4
click at [637, 77] on wm-data-entity-input-list "By signing this registration form you are attesting that all work completed wil…" at bounding box center [385, 127] width 511 height 178
copy wm-data-entity-input-list "By signing this registration form you are attesting that all work completed wil…"
click at [627, 342] on span "Next" at bounding box center [625, 339] width 12 height 5
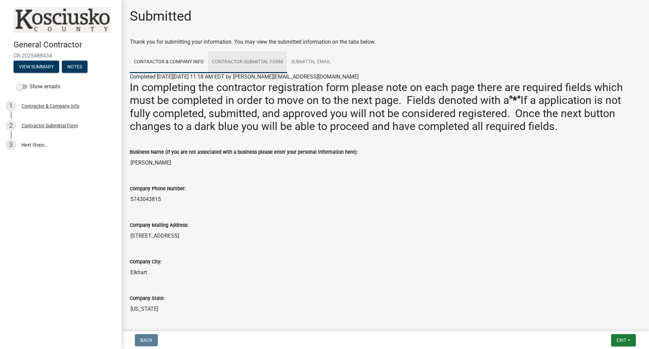
click at [266, 60] on link "Contractor Submittal Form" at bounding box center [247, 62] width 79 height 22
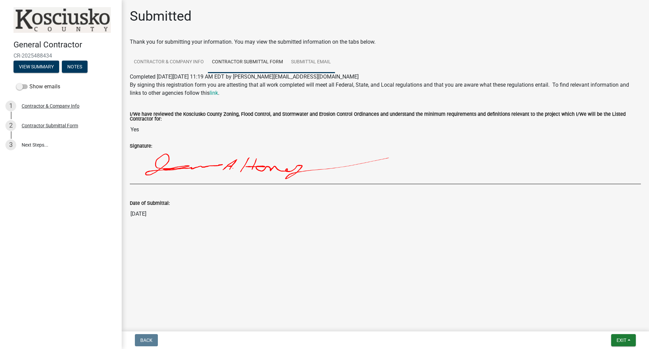
click at [320, 65] on link "Submittal Email" at bounding box center [311, 62] width 48 height 22
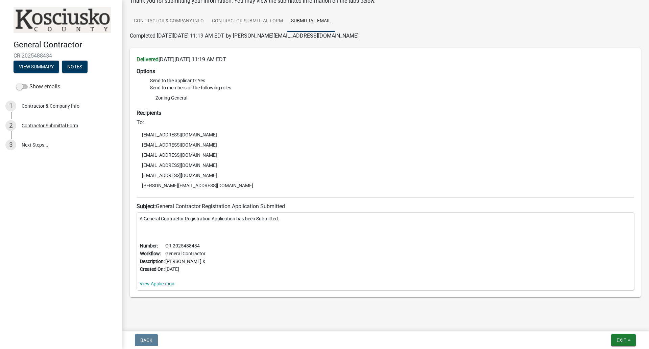
scroll to position [52, 0]
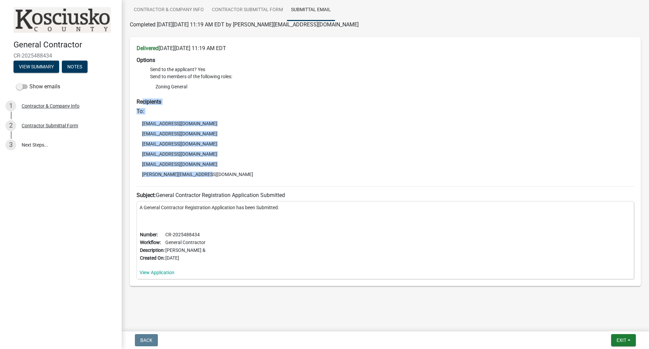
drag, startPoint x: 142, startPoint y: 101, endPoint x: 233, endPoint y: 175, distance: 116.6
click at [233, 175] on div "Recipients To: [EMAIL_ADDRESS][DOMAIN_NAME] [EMAIL_ADDRESS][DOMAIN_NAME] [EMAIL…" at bounding box center [386, 139] width 498 height 82
click at [233, 175] on li "[PERSON_NAME][EMAIL_ADDRESS][DOMAIN_NAME]" at bounding box center [386, 174] width 498 height 10
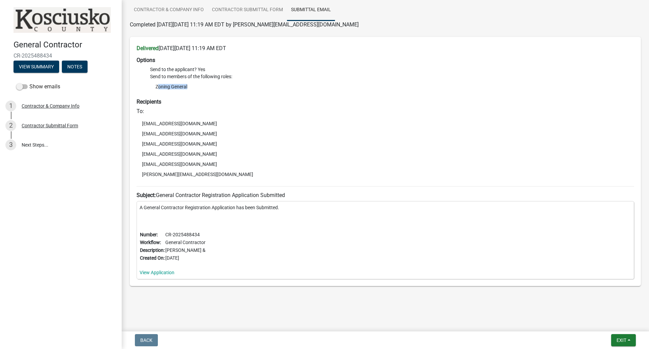
drag, startPoint x: 233, startPoint y: 175, endPoint x: 130, endPoint y: 92, distance: 132.3
click at [130, 92] on div "Delivered [DATE][DATE] 11:19 AM EDT Options Send to the applicant? Yes Send to …" at bounding box center [385, 161] width 511 height 249
click at [160, 103] on strong "Recipients" at bounding box center [149, 101] width 25 height 6
drag, startPoint x: 153, startPoint y: 90, endPoint x: 219, endPoint y: 182, distance: 113.0
click at [218, 182] on div "Delivered [DATE][DATE] 11:19 AM EDT Options Send to the applicant? Yes Send to …" at bounding box center [385, 161] width 511 height 249
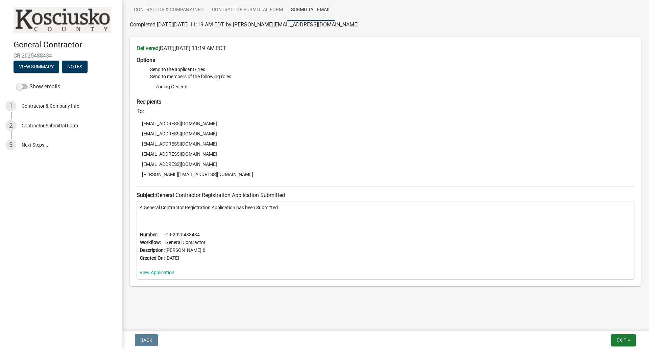
click at [219, 182] on div "Delivered [DATE][DATE] 11:19 AM EDT Options Send to the applicant? Yes Send to …" at bounding box center [385, 161] width 511 height 249
drag, startPoint x: 219, startPoint y: 182, endPoint x: 134, endPoint y: 91, distance: 124.7
click at [134, 91] on div "Delivered [DATE][DATE] 11:19 AM EDT Options Send to the applicant? Yes Send to …" at bounding box center [385, 161] width 511 height 249
click at [147, 109] on h6 "To:" at bounding box center [386, 111] width 498 height 6
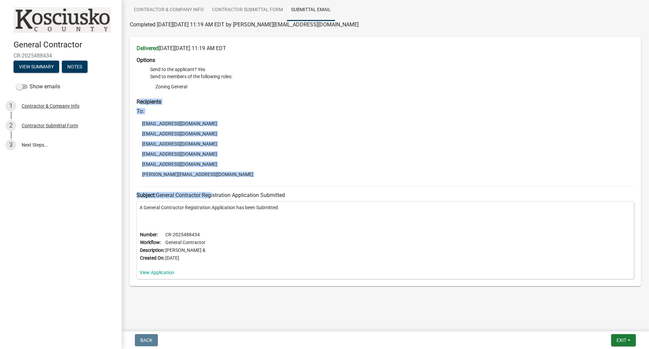
drag, startPoint x: 176, startPoint y: 154, endPoint x: 215, endPoint y: 200, distance: 60.5
click at [214, 200] on div "Delivered [DATE][DATE] 11:19 AM EDT Options Send to the applicant? Yes Send to …" at bounding box center [385, 161] width 511 height 249
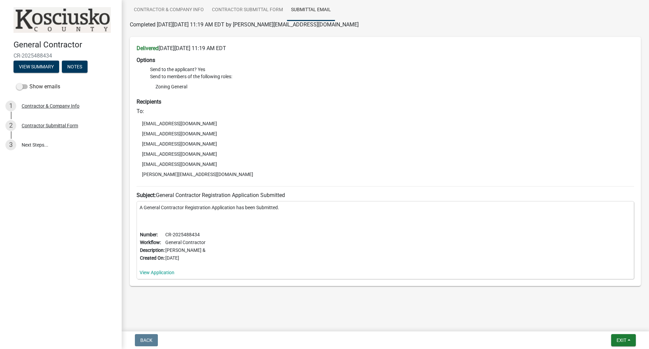
click at [227, 220] on div "A General Contractor Registration Application has been Submitted. Number: CR-20…" at bounding box center [386, 240] width 498 height 78
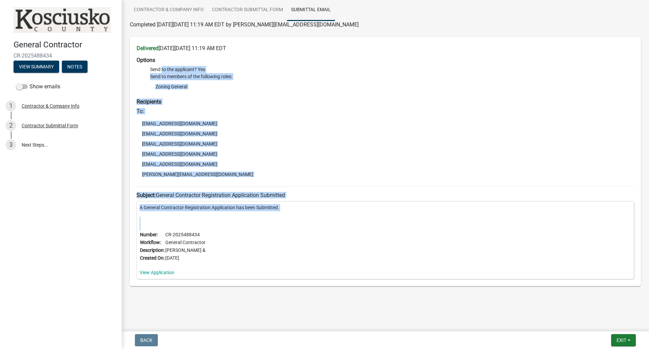
drag, startPoint x: 243, startPoint y: 250, endPoint x: 159, endPoint y: 60, distance: 207.8
click at [161, 64] on div "Delivered [DATE][DATE] 11:19 AM EDT Options Send to the applicant? Yes Send to …" at bounding box center [385, 161] width 511 height 249
click at [153, 101] on strong "Recipients" at bounding box center [149, 101] width 25 height 6
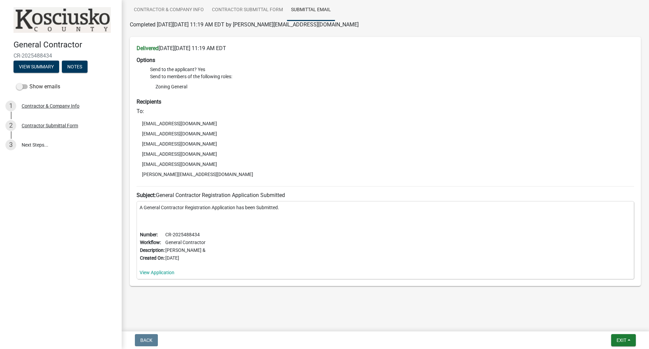
click at [181, 88] on li "Zoning General" at bounding box center [392, 87] width 484 height 10
drag, startPoint x: 192, startPoint y: 89, endPoint x: 138, endPoint y: 44, distance: 70.4
click at [138, 44] on div "Delivered [DATE][DATE] 11:19 AM EDT Options Send to the applicant? Yes Send to …" at bounding box center [385, 161] width 511 height 249
click at [189, 55] on div "Delivered [DATE][DATE] 11:19 AM EDT Options Send to the applicant? Yes Send to …" at bounding box center [385, 161] width 511 height 249
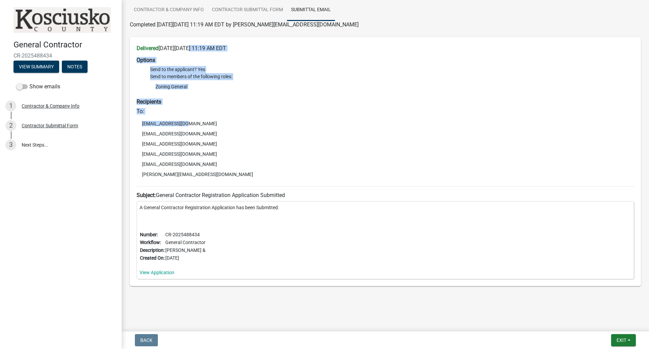
drag, startPoint x: 188, startPoint y: 49, endPoint x: 230, endPoint y: 114, distance: 77.8
click at [230, 114] on div "Delivered [DATE][DATE] 11:19 AM EDT Options Send to the applicant? Yes Send to …" at bounding box center [385, 161] width 511 height 249
click at [230, 114] on div "To: [EMAIL_ADDRESS][DOMAIN_NAME] [EMAIL_ADDRESS][DOMAIN_NAME] [EMAIL_ADDRESS][D…" at bounding box center [386, 144] width 498 height 73
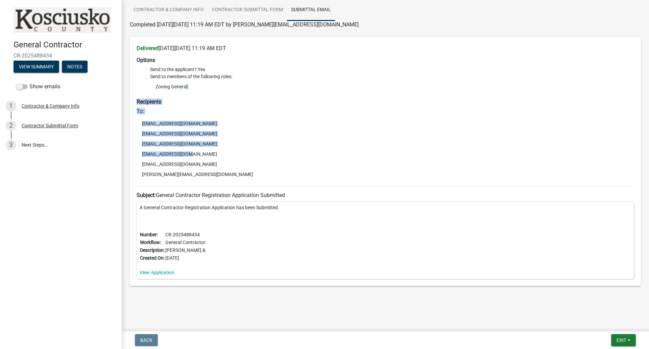
drag, startPoint x: 234, startPoint y: 148, endPoint x: 183, endPoint y: 79, distance: 86.1
click at [183, 79] on div "Delivered [DATE][DATE] 11:19 AM EDT Options Send to the applicant? Yes Send to …" at bounding box center [385, 161] width 511 height 249
click at [187, 108] on h6 "To:" at bounding box center [386, 111] width 498 height 6
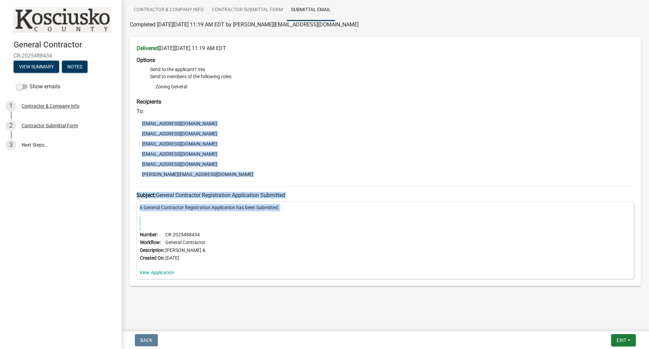
drag, startPoint x: 187, startPoint y: 108, endPoint x: 237, endPoint y: 258, distance: 157.5
click at [234, 256] on div "Delivered [DATE][DATE] 11:19 AM EDT Options Send to the applicant? Yes Send to …" at bounding box center [385, 161] width 511 height 249
click at [237, 258] on div "A General Contractor Registration Application has been Submitted. Number: CR-20…" at bounding box center [386, 240] width 498 height 78
drag, startPoint x: 237, startPoint y: 258, endPoint x: 191, endPoint y: 105, distance: 159.9
click at [192, 106] on div "Delivered [DATE][DATE] 11:19 AM EDT Options Send to the applicant? Yes Send to …" at bounding box center [385, 161] width 511 height 249
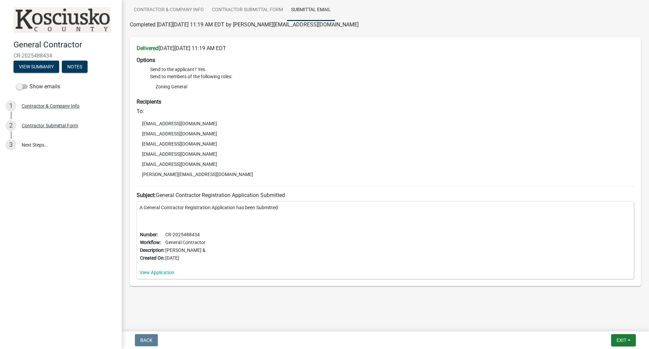
click at [191, 105] on h6 "Recipients" at bounding box center [386, 101] width 498 height 6
drag, startPoint x: 175, startPoint y: 252, endPoint x: 221, endPoint y: 252, distance: 45.3
click at [221, 252] on div "A General Contractor Registration Application has been Submitted. Number: CR-20…" at bounding box center [386, 240] width 498 height 78
click at [203, 252] on td "[PERSON_NAME] &" at bounding box center [185, 250] width 41 height 8
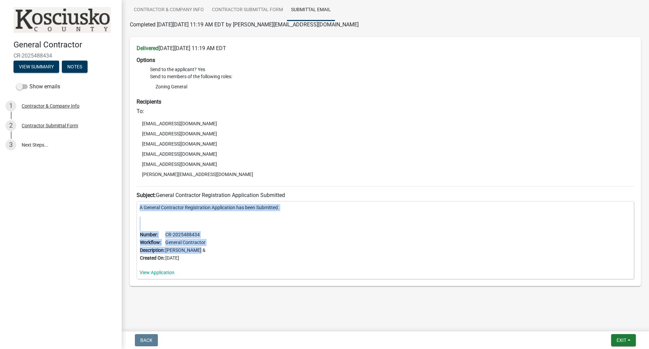
drag, startPoint x: 198, startPoint y: 249, endPoint x: 129, endPoint y: 199, distance: 85.4
click at [130, 202] on div "Delivered [DATE][DATE] 11:19 AM EDT Options Send to the applicant? Yes Send to …" at bounding box center [385, 161] width 511 height 249
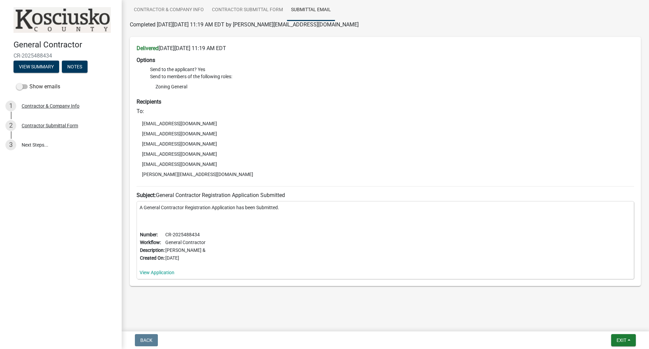
click at [179, 145] on li "[EMAIL_ADDRESS][DOMAIN_NAME]" at bounding box center [386, 144] width 498 height 10
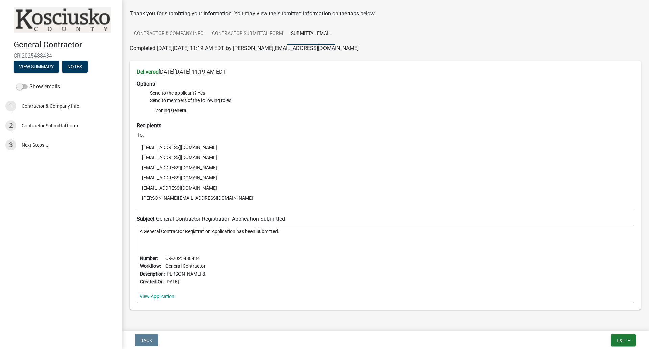
scroll to position [0, 0]
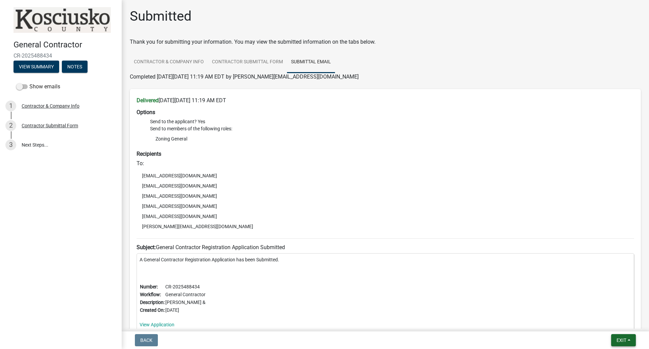
click at [620, 340] on span "Exit" at bounding box center [622, 339] width 10 height 5
click at [606, 321] on button "Save & Exit" at bounding box center [609, 322] width 54 height 16
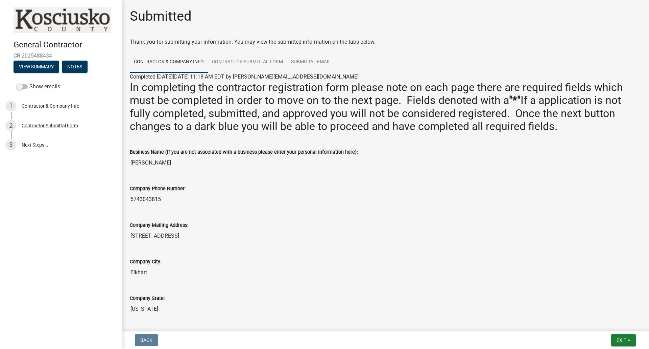
drag, startPoint x: 139, startPoint y: 197, endPoint x: 170, endPoint y: 200, distance: 30.5
click at [170, 200] on input "5743043815" at bounding box center [385, 199] width 511 height 14
click at [244, 64] on link "Contractor Submittal Form" at bounding box center [247, 62] width 79 height 22
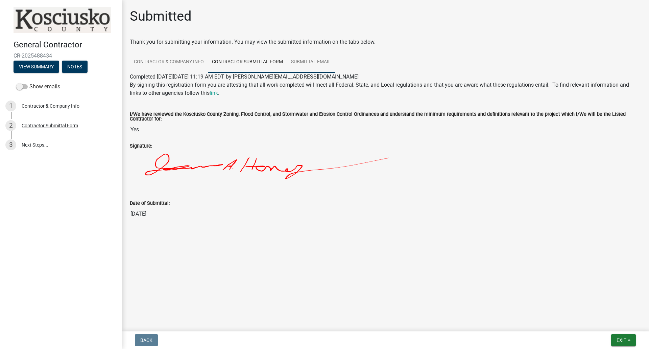
click at [303, 61] on link "Submittal Email" at bounding box center [311, 62] width 48 height 22
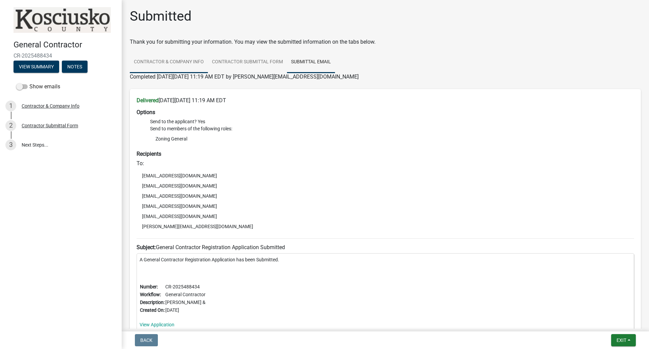
click at [187, 69] on link "Contractor & Company Info" at bounding box center [169, 62] width 78 height 22
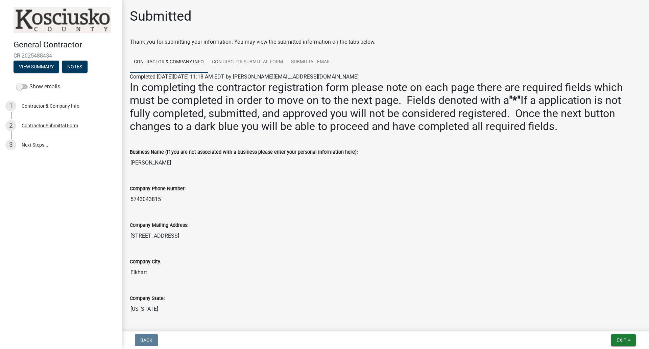
click at [148, 166] on input "[PERSON_NAME]" at bounding box center [385, 163] width 511 height 14
click at [208, 148] on div "Business Name (If you are not associated with a business please enter your pers…" at bounding box center [385, 152] width 511 height 8
click at [208, 165] on input "[PERSON_NAME]" at bounding box center [385, 163] width 511 height 14
click at [162, 168] on input "[PERSON_NAME]" at bounding box center [385, 163] width 511 height 14
click at [173, 166] on input "[PERSON_NAME]" at bounding box center [385, 163] width 511 height 14
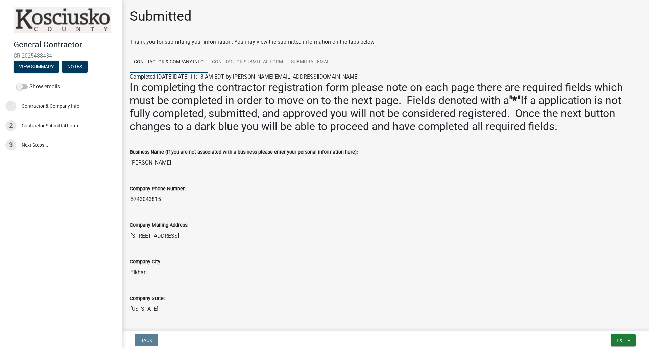
click at [173, 166] on input "[PERSON_NAME]" at bounding box center [385, 163] width 511 height 14
click at [153, 191] on label "Company Phone Number:" at bounding box center [158, 188] width 56 height 5
click at [153, 192] on input "5743043815" at bounding box center [385, 199] width 511 height 14
click at [30, 104] on div "Contractor & Company Info" at bounding box center [51, 106] width 58 height 5
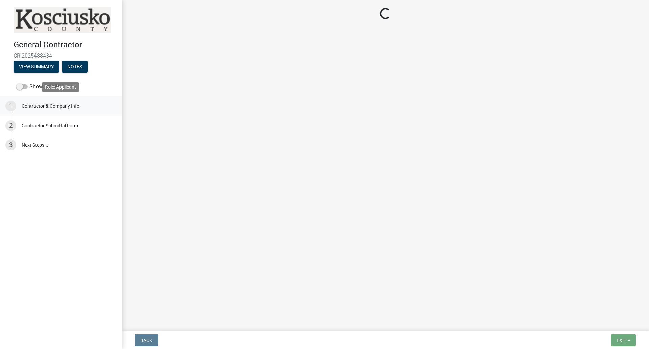
select select "IN"
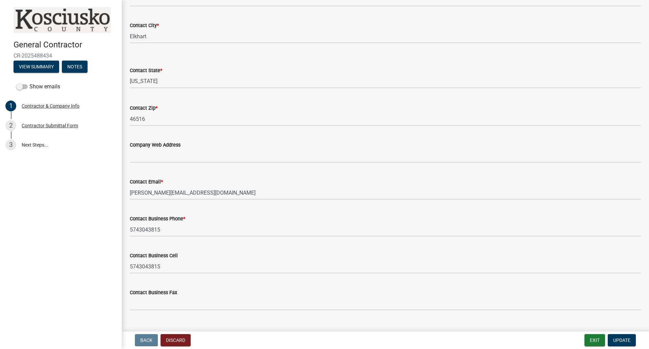
scroll to position [511, 0]
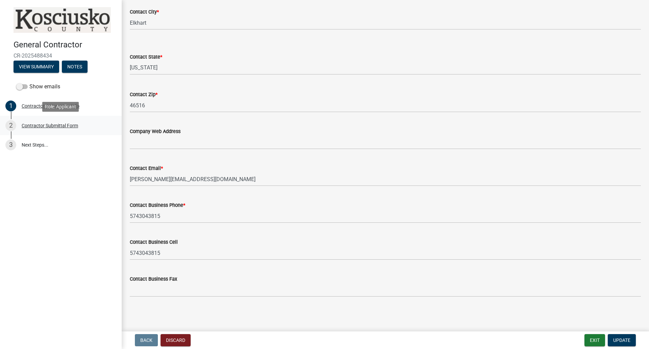
click at [45, 124] on div "Contractor Submittal Form" at bounding box center [50, 125] width 56 height 5
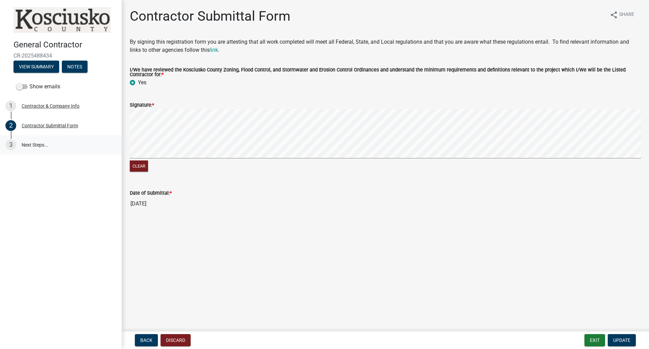
click at [35, 140] on link "3 Next Steps..." at bounding box center [61, 145] width 122 height 20
click at [40, 141] on link "3 Next Steps..." at bounding box center [61, 145] width 122 height 20
click at [593, 340] on button "Exit" at bounding box center [595, 340] width 21 height 12
